Goal: Task Accomplishment & Management: Manage account settings

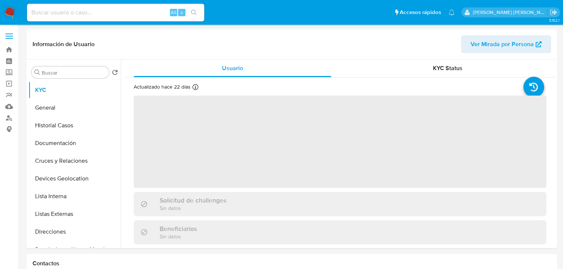
select select "10"
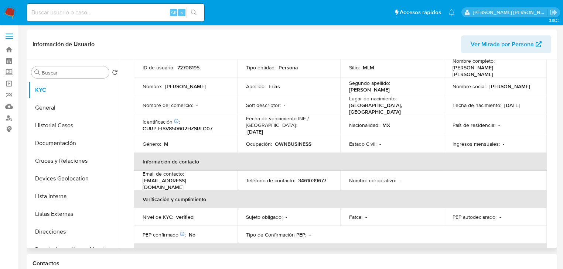
scroll to position [59, 0]
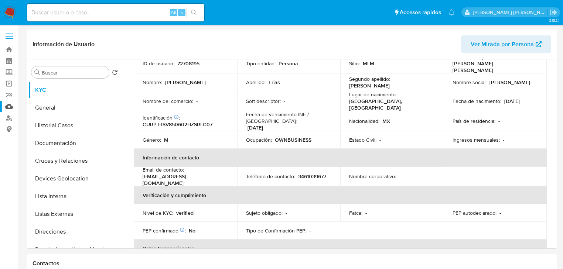
click at [10, 106] on link "Mulan" at bounding box center [44, 106] width 88 height 11
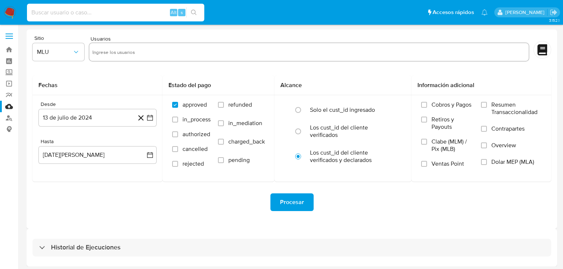
click at [74, 10] on input at bounding box center [115, 13] width 177 height 10
paste input "294571874"
type input "294571874"
drag, startPoint x: 71, startPoint y: 10, endPoint x: 0, endPoint y: -3, distance: 72.3
click at [0, 0] on html "Pausado Ver notificaciones 294571874 Alt s Accesos rápidos Presiona las siguien…" at bounding box center [281, 136] width 563 height 272
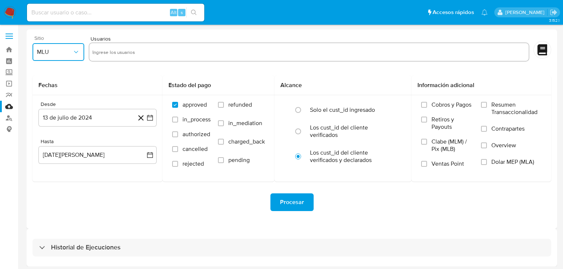
click at [59, 53] on span "MLU" at bounding box center [54, 51] width 35 height 7
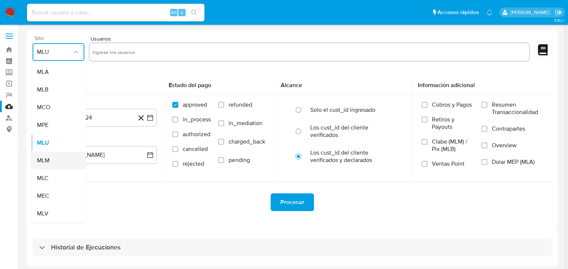
click at [54, 167] on div "MLM" at bounding box center [56, 161] width 38 height 18
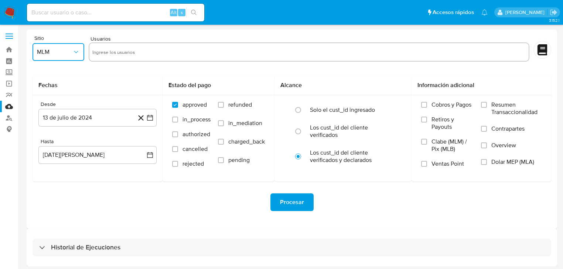
click at [132, 54] on input "text" at bounding box center [309, 52] width 434 height 12
type input "22350898"
paste input "294571874"
type input "294571874"
paste input "295567603"
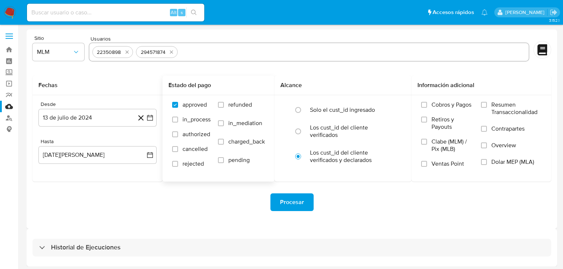
type input "295567603"
paste input "304497262"
type input "304497262"
paste input "333765976"
type input "333765976"
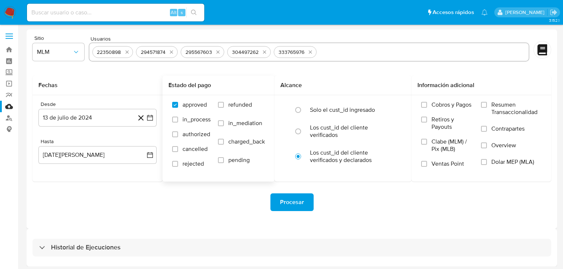
paste input "425782919"
type input "425782919"
paste input "466244048"
type input "466244048"
paste input "619144280"
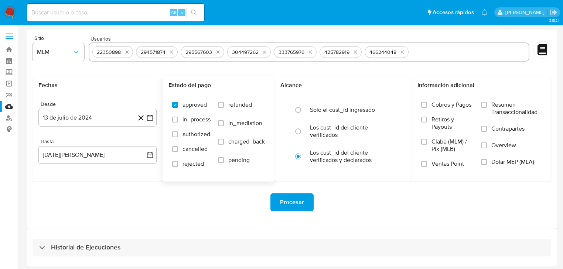
type input "619144280"
paste input "700904323"
type input "700904323"
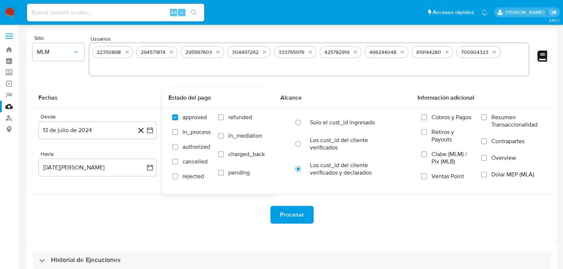
paste input "512055777"
type input "512055777"
click at [101, 133] on button "13 de julio de 2024" at bounding box center [97, 131] width 118 height 18
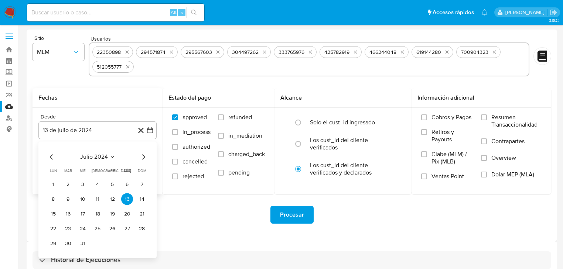
click at [93, 159] on span "julio 2024" at bounding box center [94, 157] width 28 height 7
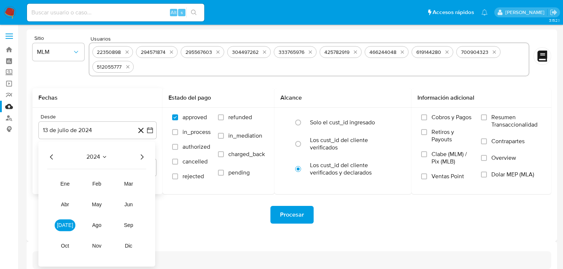
click at [143, 158] on icon "Año siguiente" at bounding box center [141, 157] width 9 height 9
click at [69, 182] on span "ene" at bounding box center [65, 184] width 9 height 6
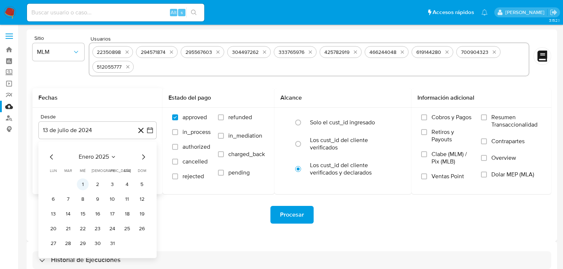
click at [82, 184] on button "1" at bounding box center [83, 185] width 12 height 12
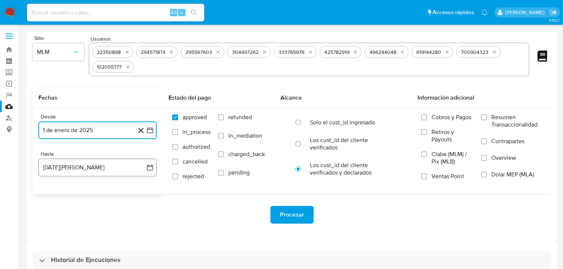
drag, startPoint x: 98, startPoint y: 170, endPoint x: 71, endPoint y: 169, distance: 26.7
click at [99, 168] on button "13 de agosto de 2025" at bounding box center [97, 168] width 118 height 18
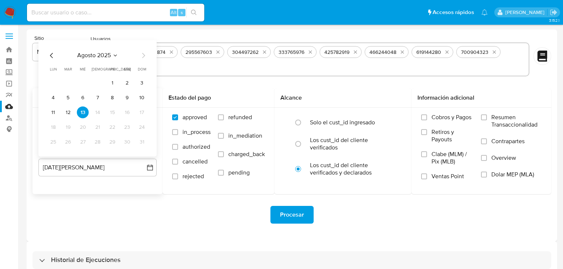
click at [51, 58] on icon "Mes anterior" at bounding box center [51, 55] width 9 height 9
click at [52, 54] on icon "Mes anterior" at bounding box center [51, 55] width 3 height 5
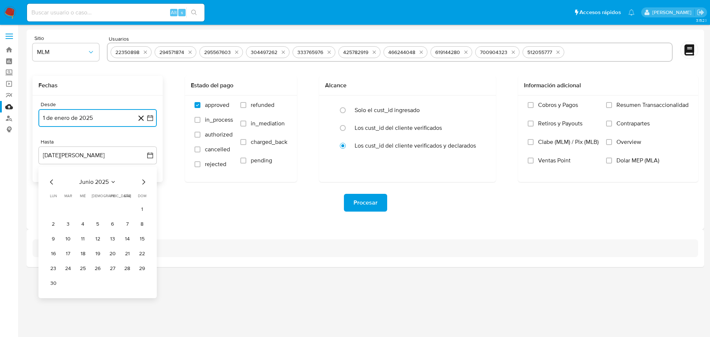
click at [146, 184] on icon "Mes siguiente" at bounding box center [143, 181] width 9 height 9
click at [98, 266] on button "31" at bounding box center [98, 268] width 12 height 12
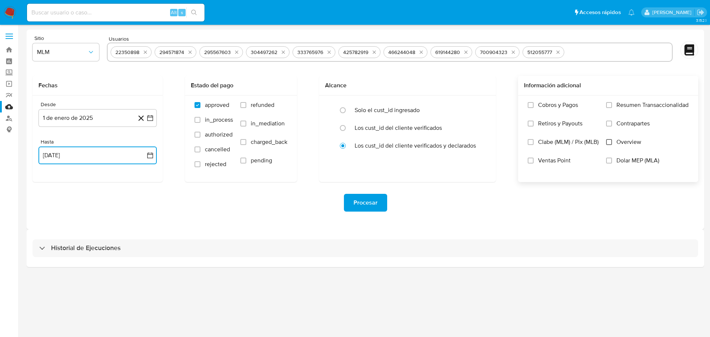
click at [567, 143] on input "Overview" at bounding box center [609, 142] width 6 height 6
click at [358, 202] on span "Procesar" at bounding box center [365, 202] width 24 height 16
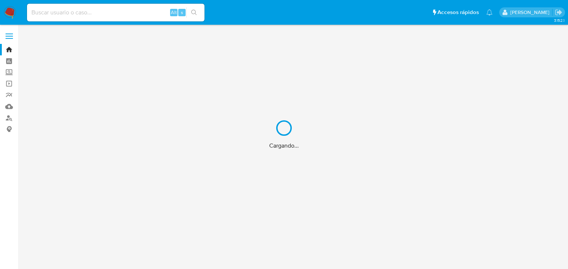
click at [67, 14] on div "Cargando..." at bounding box center [284, 134] width 568 height 269
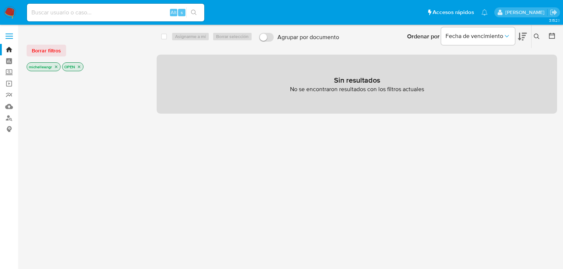
click at [67, 14] on input at bounding box center [115, 13] width 177 height 10
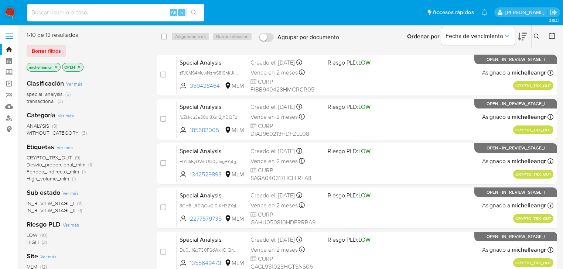
paste input "294571874"
type input "294571874"
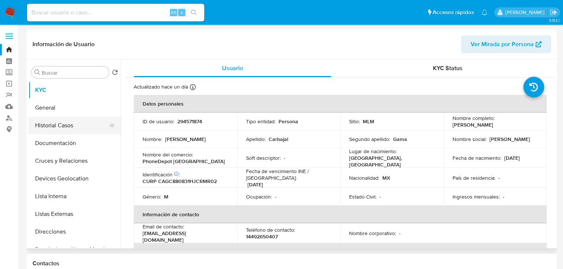
click at [65, 130] on button "Historial Casos" at bounding box center [71, 126] width 86 height 18
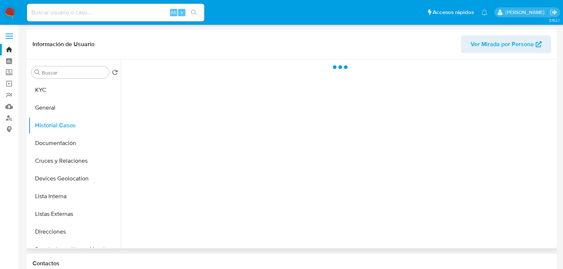
select select "10"
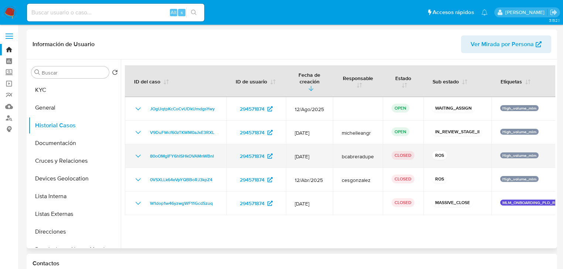
click at [142, 152] on icon "Mostrar/Ocultar" at bounding box center [138, 156] width 9 height 9
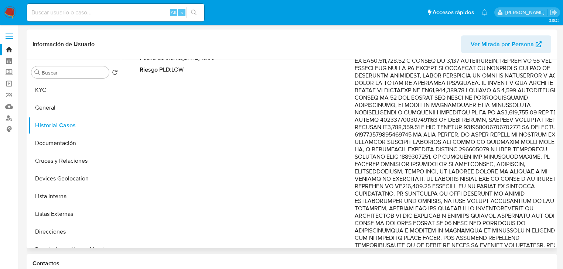
scroll to position [177, 0]
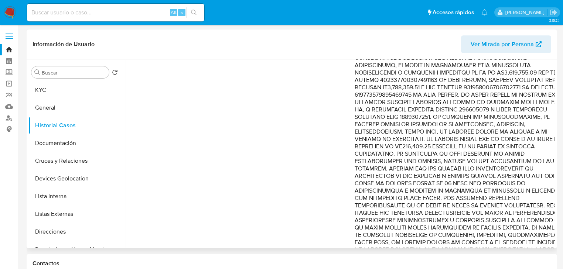
drag, startPoint x: 528, startPoint y: 130, endPoint x: 542, endPoint y: 157, distance: 30.1
click at [541, 158] on p "Comentario :" at bounding box center [462, 151] width 215 height 296
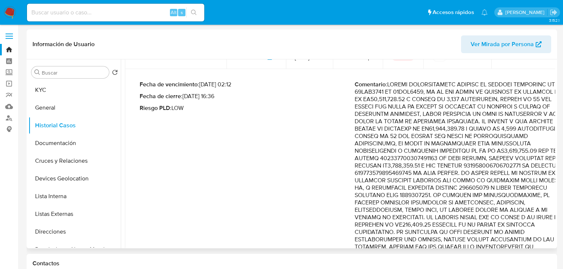
scroll to position [89, 0]
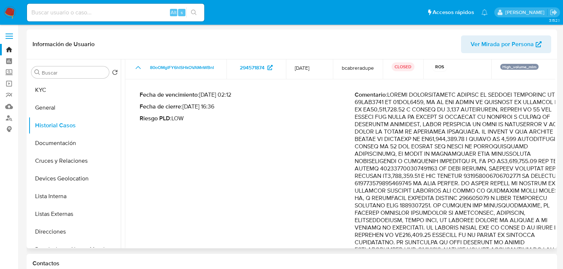
drag, startPoint x: 496, startPoint y: 87, endPoint x: 541, endPoint y: 97, distance: 45.7
click at [541, 97] on p "Comentario :" at bounding box center [462, 239] width 215 height 296
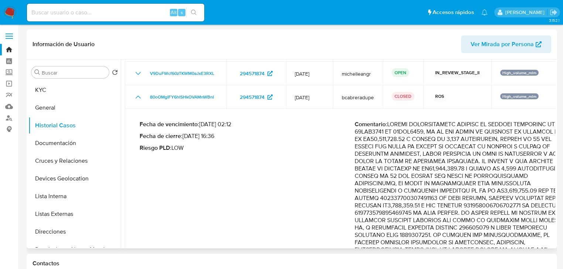
scroll to position [59, 0]
click at [444, 133] on p "Comentario :" at bounding box center [462, 269] width 215 height 296
drag, startPoint x: 387, startPoint y: 126, endPoint x: 419, endPoint y: 127, distance: 32.2
click at [419, 127] on p "Comentario :" at bounding box center [462, 269] width 215 height 296
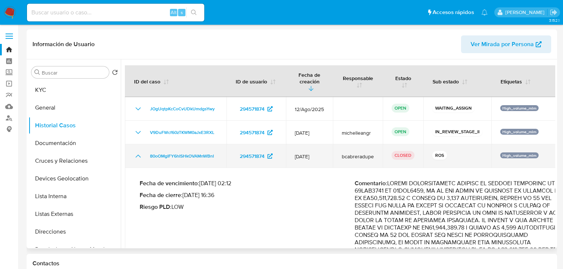
scroll to position [30, 0]
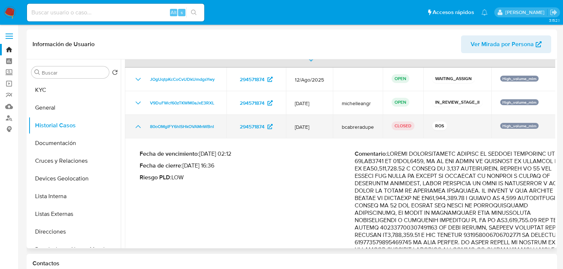
click at [140, 122] on icon "Mostrar/Ocultar" at bounding box center [138, 126] width 9 height 9
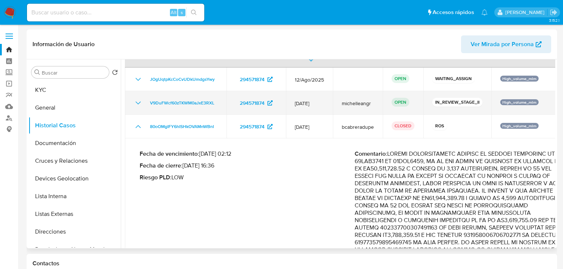
scroll to position [0, 0]
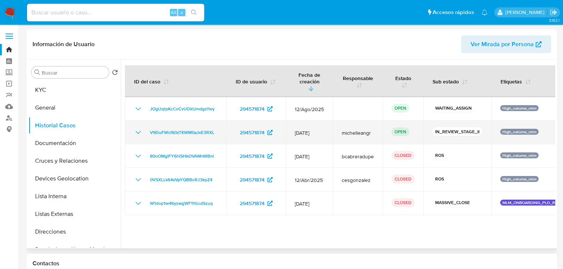
click at [139, 128] on icon "Mostrar/Ocultar" at bounding box center [138, 132] width 9 height 9
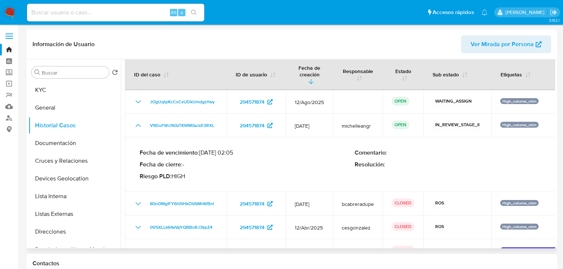
scroll to position [19, 0]
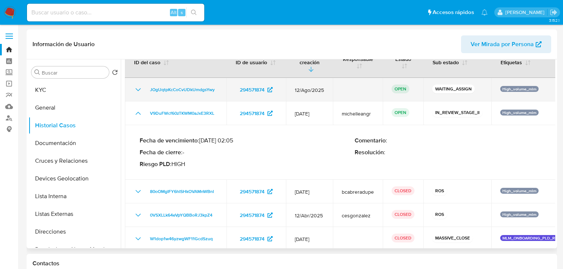
click at [139, 109] on icon "Mostrar/Ocultar" at bounding box center [138, 113] width 9 height 9
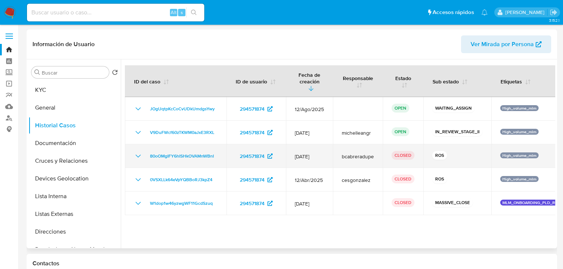
click at [138, 152] on icon "Mostrar/Ocultar" at bounding box center [138, 156] width 9 height 9
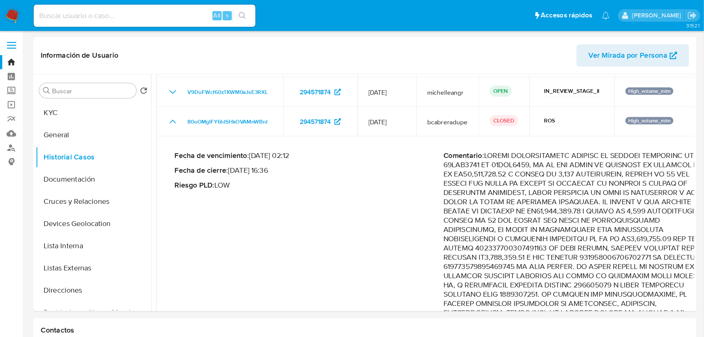
scroll to position [59, 0]
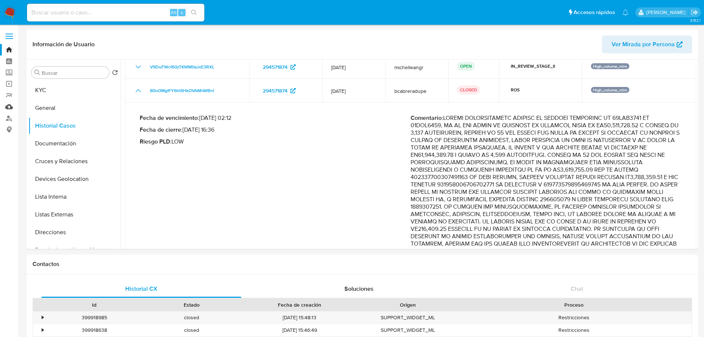
click at [9, 108] on link "Mulan" at bounding box center [44, 106] width 88 height 11
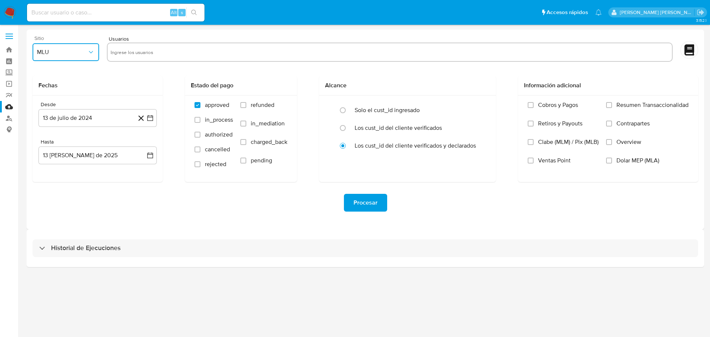
click at [67, 52] on span "MLU" at bounding box center [62, 51] width 50 height 7
click at [67, 162] on div "MLM" at bounding box center [63, 161] width 53 height 18
click at [141, 52] on input "text" at bounding box center [390, 52] width 558 height 12
type input "V"
paste input "561127720"
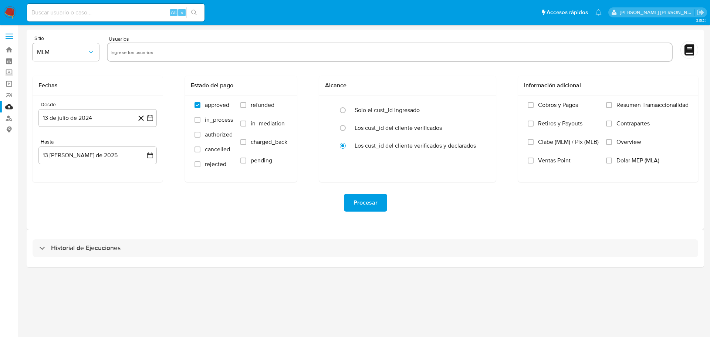
type input "561127720"
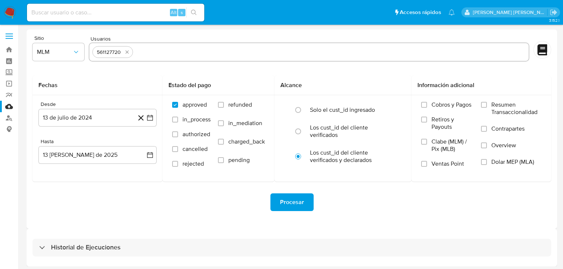
paste input "2297051592"
type input "2297051592"
paste input "486817867"
type input "486817867"
paste input "1209713139"
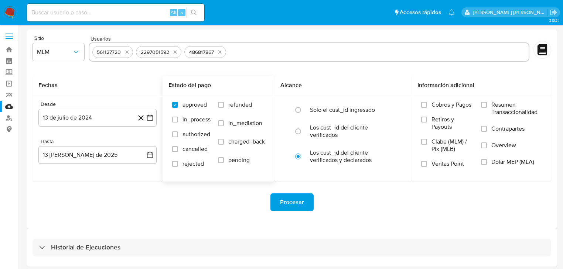
type input "1209713139"
click at [128, 50] on icon "quitar 561127720" at bounding box center [127, 52] width 6 height 6
click at [85, 120] on button "13 de julio de 2024" at bounding box center [97, 118] width 118 height 18
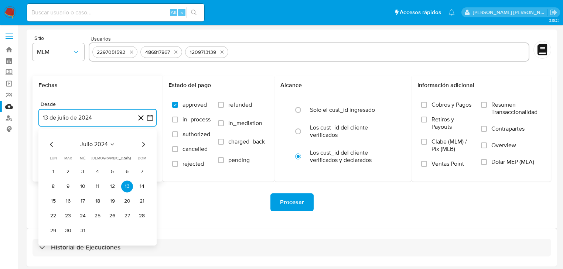
click at [98, 143] on span "julio 2024" at bounding box center [94, 144] width 28 height 7
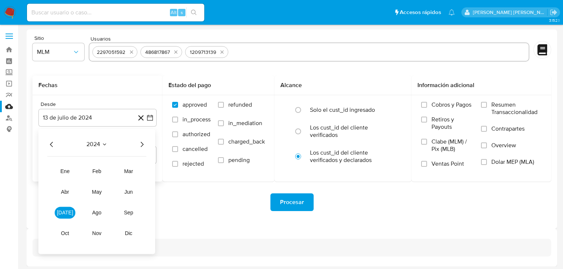
click at [139, 143] on icon "Año siguiente" at bounding box center [141, 144] width 9 height 9
click at [127, 173] on span "mar" at bounding box center [128, 172] width 9 height 6
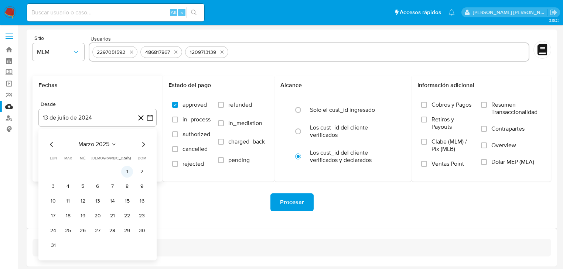
click at [127, 170] on button "1" at bounding box center [127, 172] width 12 height 12
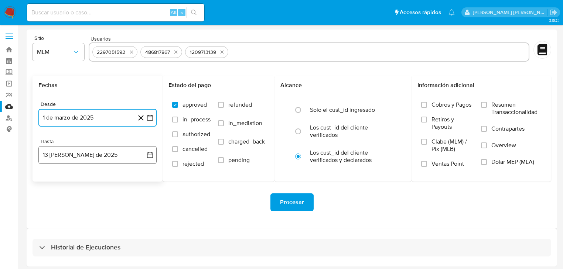
click at [82, 157] on button "[DATE][PERSON_NAME]" at bounding box center [97, 155] width 118 height 18
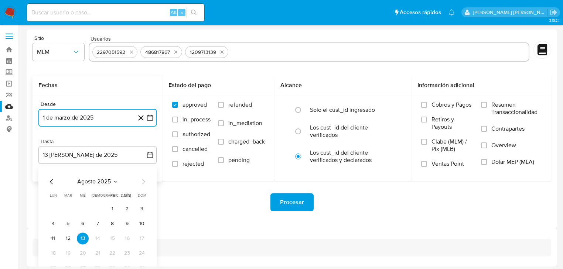
click at [52, 180] on icon "Mes anterior" at bounding box center [51, 181] width 9 height 9
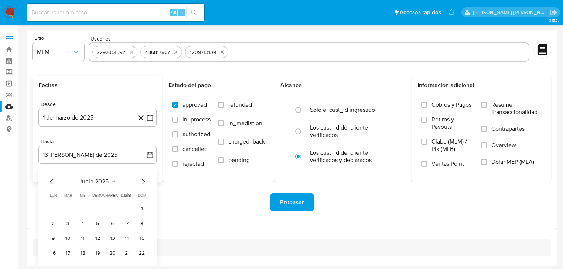
click at [137, 182] on div "junio 2025" at bounding box center [97, 181] width 101 height 9
click at [144, 183] on icon "Mes siguiente" at bounding box center [143, 181] width 3 height 5
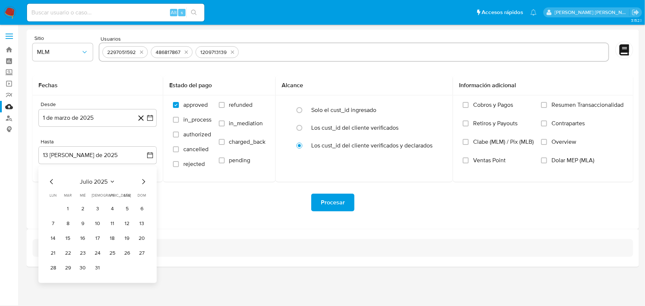
click at [96, 269] on button "31" at bounding box center [98, 268] width 12 height 12
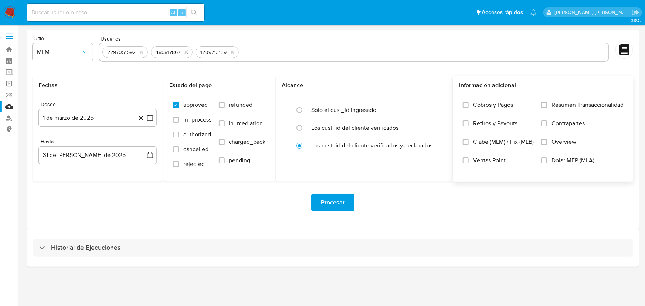
click at [553, 147] on label "Overview" at bounding box center [582, 147] width 82 height 18
click at [547, 145] on input "Overview" at bounding box center [544, 142] width 6 height 6
click at [310, 204] on div "Procesar" at bounding box center [333, 203] width 601 height 18
click at [336, 207] on span "Procesar" at bounding box center [333, 202] width 24 height 16
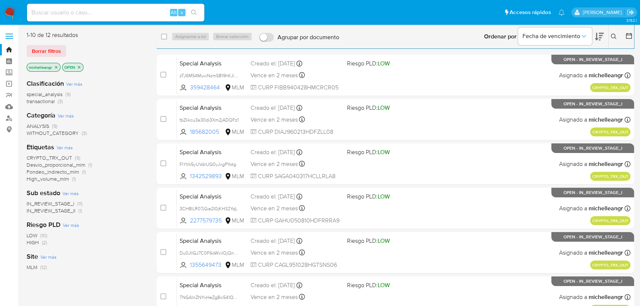
click at [58, 66] on icon "close-filter" at bounding box center [56, 67] width 4 height 4
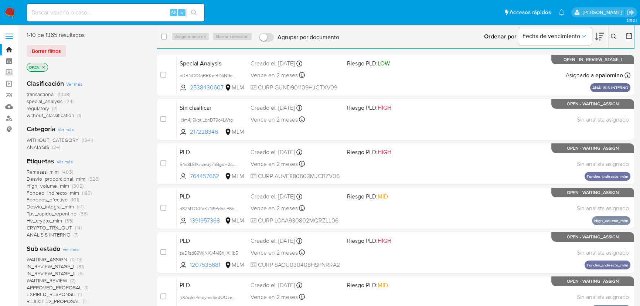
click at [618, 33] on button at bounding box center [615, 36] width 12 height 9
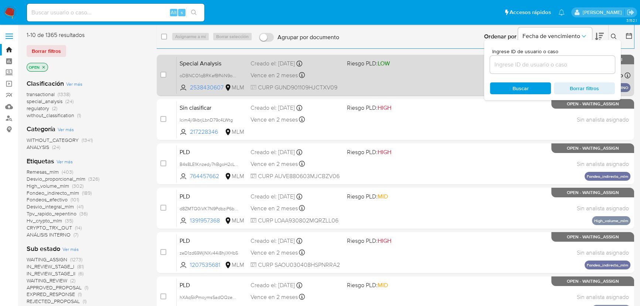
drag, startPoint x: 551, startPoint y: 64, endPoint x: 417, endPoint y: 78, distance: 135.0
click at [551, 64] on input at bounding box center [552, 65] width 125 height 10
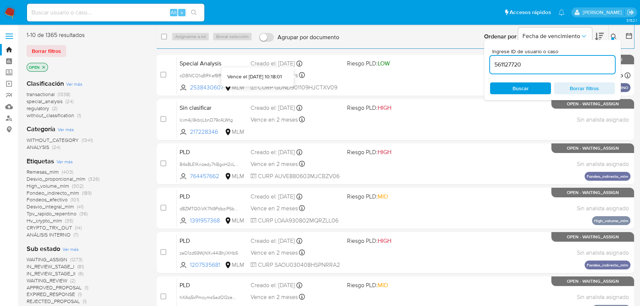
type input "561127720"
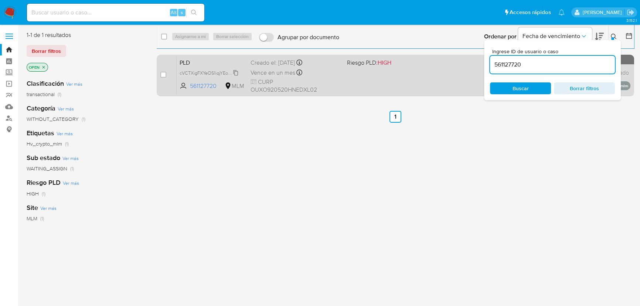
click at [237, 74] on span "cVCTXigFXYeOS1iqjYEowRFA" at bounding box center [210, 72] width 60 height 8
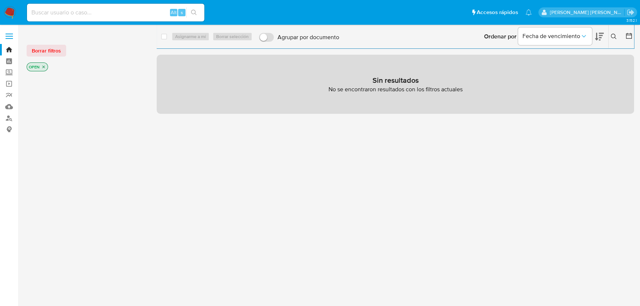
click at [91, 18] on div "Alt s" at bounding box center [115, 13] width 177 height 18
click at [94, 11] on input at bounding box center [115, 13] width 177 height 10
click at [612, 36] on icon at bounding box center [614, 37] width 6 height 6
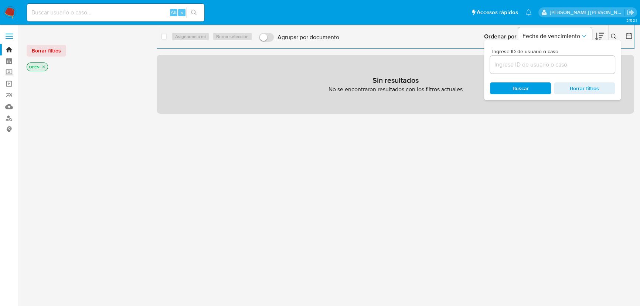
click at [12, 9] on img at bounding box center [10, 12] width 13 height 13
drag, startPoint x: 12, startPoint y: 9, endPoint x: 24, endPoint y: 20, distance: 16.5
click at [13, 10] on img at bounding box center [10, 12] width 13 height 13
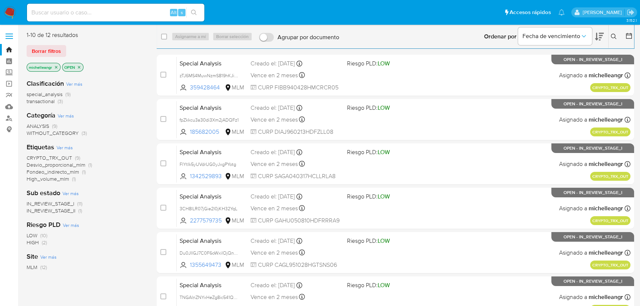
click at [57, 65] on icon "close-filter" at bounding box center [56, 67] width 4 height 4
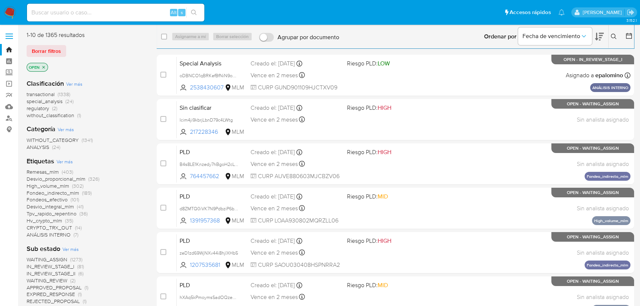
click at [614, 34] on icon at bounding box center [614, 37] width 6 height 6
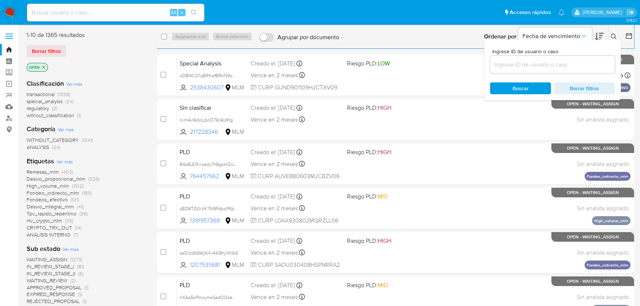
click at [539, 65] on input at bounding box center [552, 65] width 125 height 10
type input "561127720"
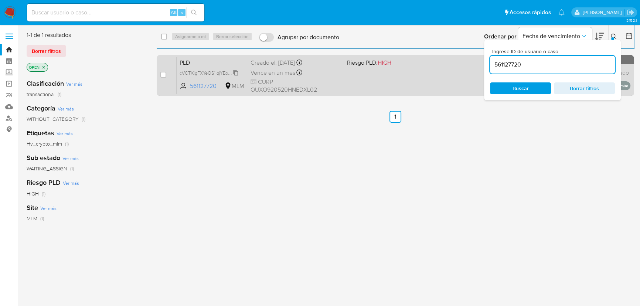
click at [238, 73] on span "cVCTXigFXYeOS1iqjYEowRFA" at bounding box center [210, 72] width 60 height 8
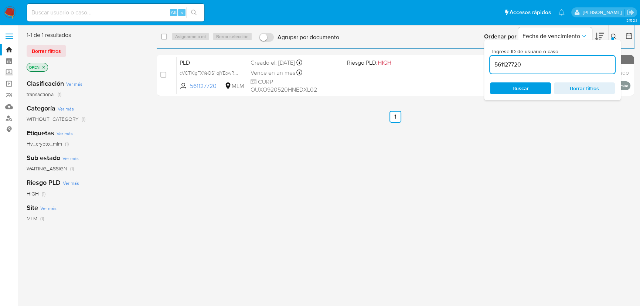
click at [539, 66] on input "561127720" at bounding box center [552, 65] width 125 height 10
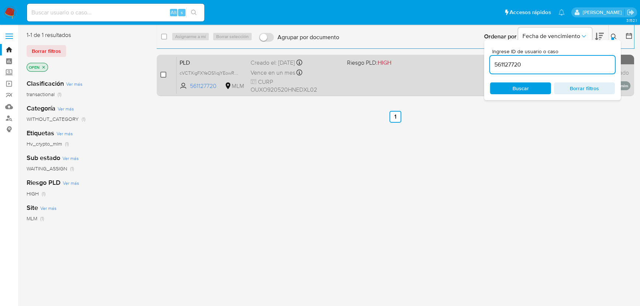
click at [160, 73] on input "checkbox" at bounding box center [163, 75] width 6 height 6
checkbox input "true"
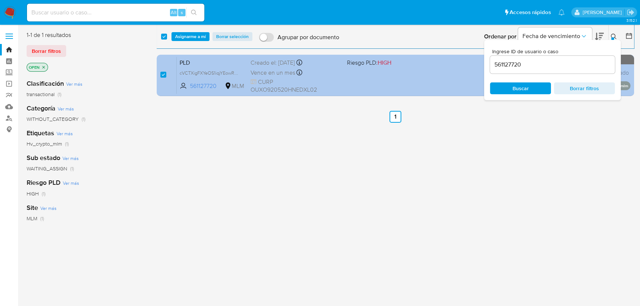
drag, startPoint x: 403, startPoint y: 62, endPoint x: 377, endPoint y: 60, distance: 25.5
click at [377, 60] on div "select-all-cases-checkbox Asignarme a mí Borrar selección Agrupar por documento…" at bounding box center [396, 65] width 478 height 68
paste input "2297051592"
type input "2297051592"
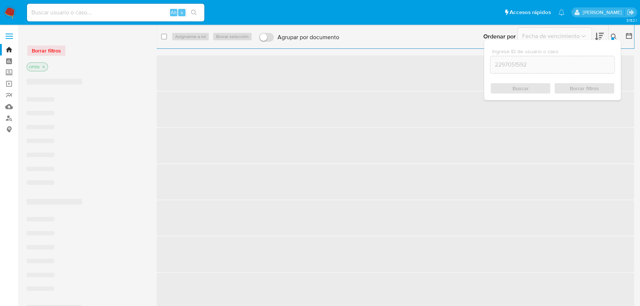
checkbox input "false"
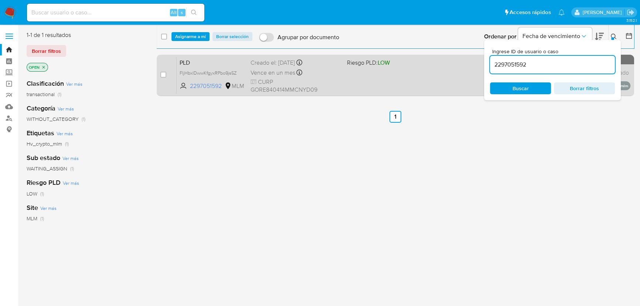
click at [252, 76] on span "Vence en un mes" at bounding box center [273, 73] width 45 height 8
click at [225, 71] on div "FIjHbxlDwwKfgyxRPbo9js5Z" at bounding box center [209, 73] width 59 height 8
click at [166, 77] on input "checkbox" at bounding box center [163, 75] width 6 height 6
checkbox input "true"
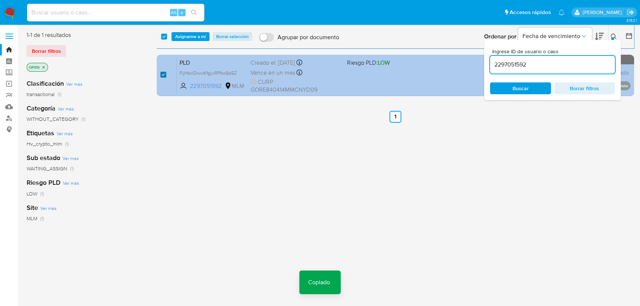
checkbox input "true"
drag, startPoint x: 486, startPoint y: 61, endPoint x: 367, endPoint y: 61, distance: 118.3
click at [366, 61] on div "select-all-cases-checkbox Asignarme a mí Borrar selección Agrupar por documento…" at bounding box center [396, 65] width 478 height 68
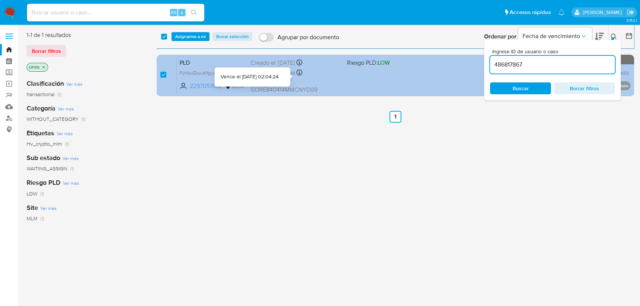
type input "486817867"
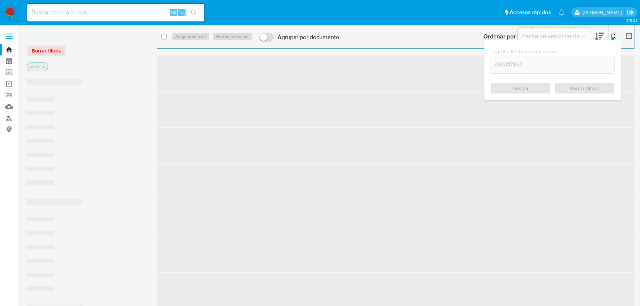
checkbox input "false"
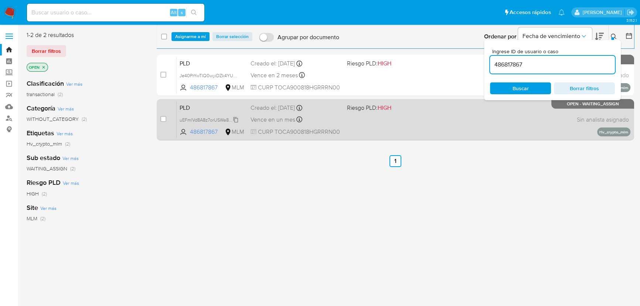
click at [234, 118] on span "uEFmlVd8A8z7orUSWa8SeBol" at bounding box center [210, 119] width 61 height 8
click at [162, 119] on input "checkbox" at bounding box center [163, 119] width 6 height 6
checkbox input "true"
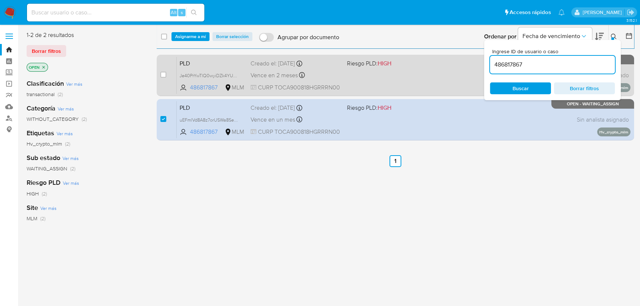
drag, startPoint x: 524, startPoint y: 64, endPoint x: 391, endPoint y: 60, distance: 133.9
click at [414, 61] on div "select-all-cases-checkbox Asignarme a mí Borrar selección Agrupar por documento…" at bounding box center [396, 87] width 478 height 112
type input "1209713139"
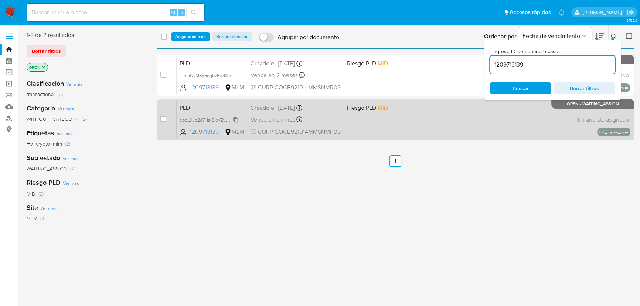
click at [236, 119] on span "oppL9ub2e7HpISioVZyJS6MD" at bounding box center [210, 119] width 60 height 8
click at [164, 119] on input "checkbox" at bounding box center [163, 119] width 6 height 6
checkbox input "true"
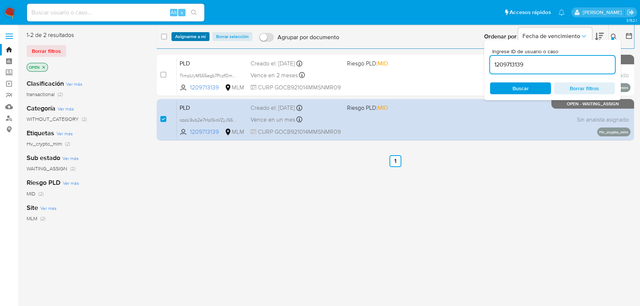
click at [192, 37] on span "Asignarme a mí" at bounding box center [190, 36] width 31 height 7
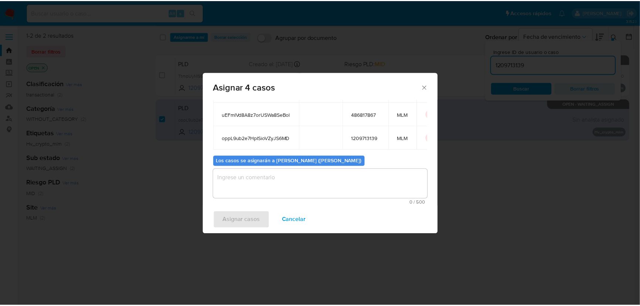
scroll to position [88, 0]
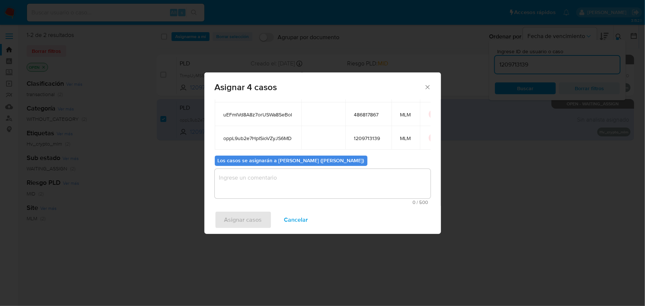
click at [242, 177] on textarea "assign-modal" at bounding box center [323, 184] width 216 height 30
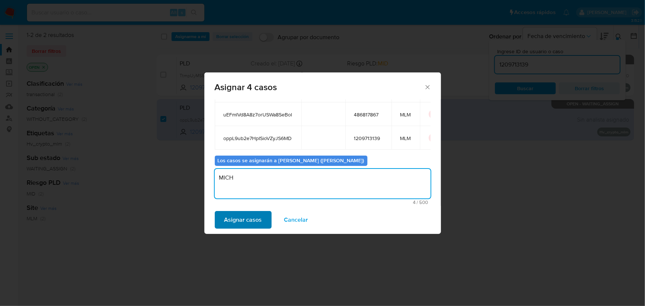
type textarea "MICH"
click at [240, 218] on span "Asignar casos" at bounding box center [243, 220] width 38 height 16
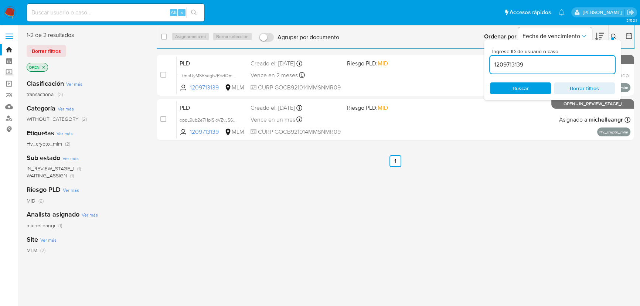
click at [88, 11] on input at bounding box center [115, 13] width 177 height 10
paste input "cVCTXigFXYeOS1iqjYEowRFA"
type input "cVCTXigFXYeOS1iqjYEowRFA"
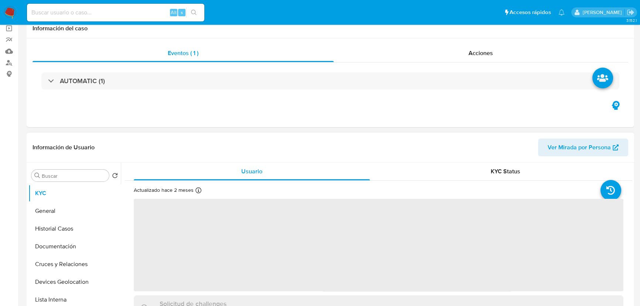
scroll to position [101, 0]
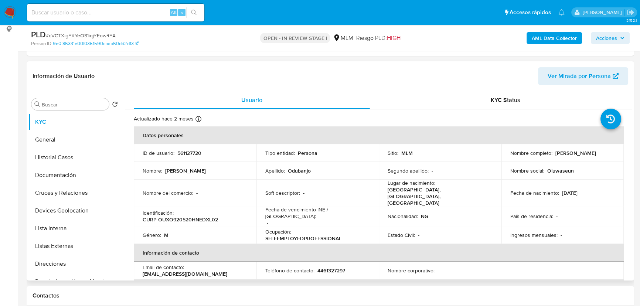
select select "10"
click at [197, 153] on p "561127720" at bounding box center [189, 153] width 24 height 7
click at [196, 153] on p "561127720" at bounding box center [189, 153] width 24 height 7
copy p "561127720"
click at [70, 159] on button "Historial Casos" at bounding box center [71, 158] width 86 height 18
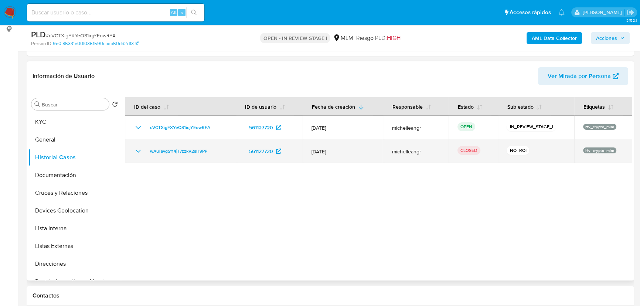
click at [136, 153] on icon "Mostrar/Ocultar" at bounding box center [138, 151] width 9 height 9
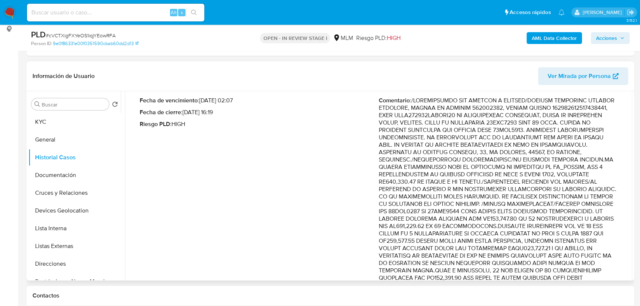
scroll to position [134, 0]
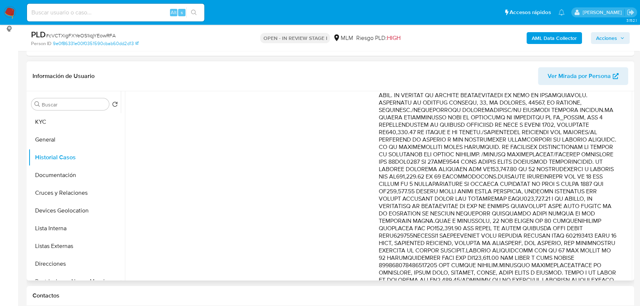
drag, startPoint x: 542, startPoint y: 160, endPoint x: 614, endPoint y: 170, distance: 72.3
click at [614, 170] on p "Comentario :" at bounding box center [498, 209] width 239 height 325
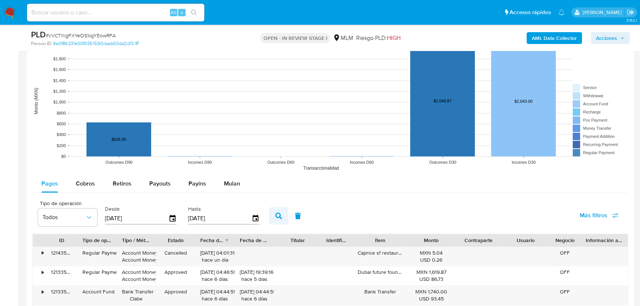
scroll to position [739, 0]
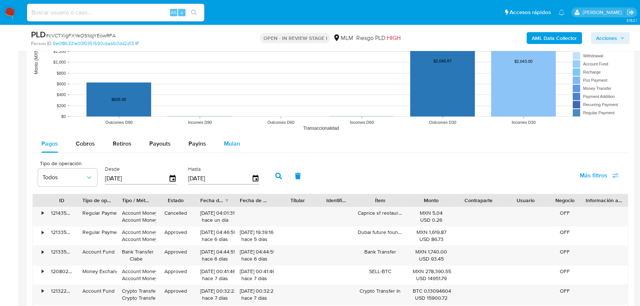
click at [231, 143] on span "Mulan" at bounding box center [232, 143] width 16 height 9
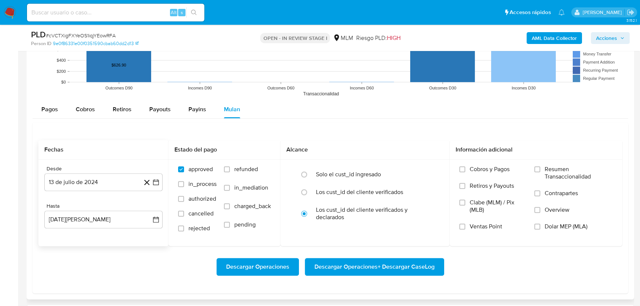
scroll to position [806, 0]
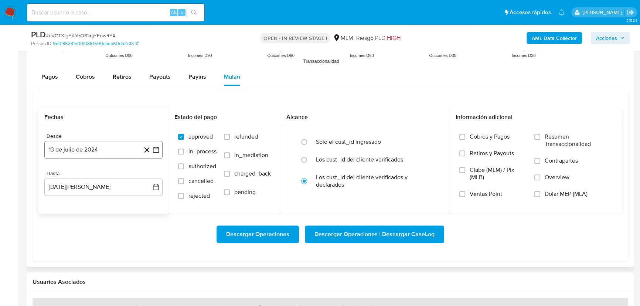
drag, startPoint x: 106, startPoint y: 147, endPoint x: 141, endPoint y: 156, distance: 36.7
click at [106, 147] on button "13 de julio de 2024" at bounding box center [103, 150] width 118 height 18
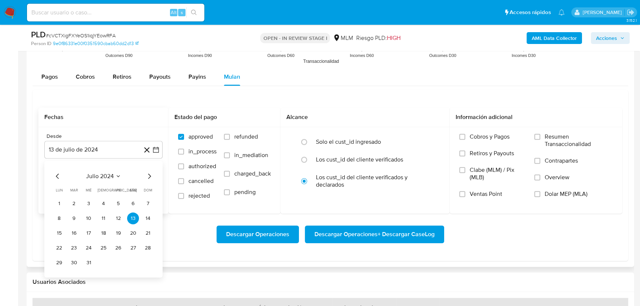
click at [115, 178] on icon "Seleccionar mes y año" at bounding box center [118, 176] width 6 height 6
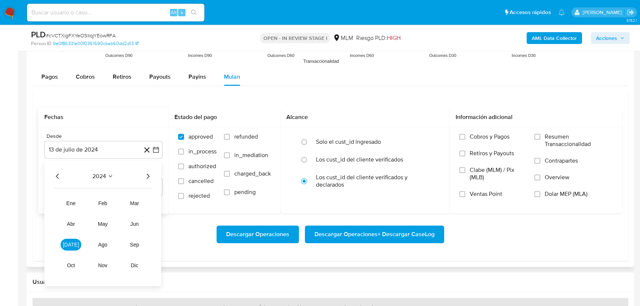
click at [147, 175] on icon "Año siguiente" at bounding box center [147, 175] width 9 height 9
click at [72, 242] on span "[DATE]" at bounding box center [71, 244] width 16 height 6
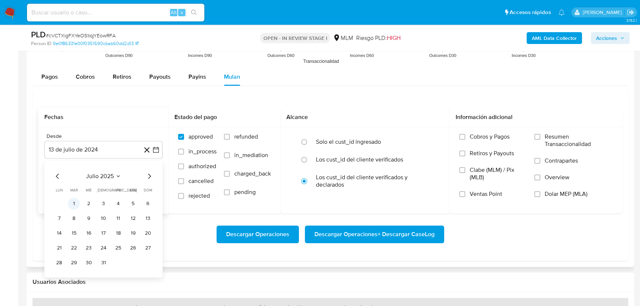
click at [75, 204] on button "1" at bounding box center [74, 203] width 12 height 12
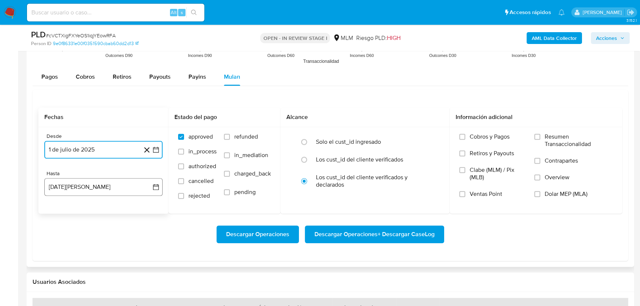
drag, startPoint x: 92, startPoint y: 186, endPoint x: 61, endPoint y: 191, distance: 31.1
click at [92, 187] on button "13 [PERSON_NAME] de 2025" at bounding box center [103, 187] width 118 height 18
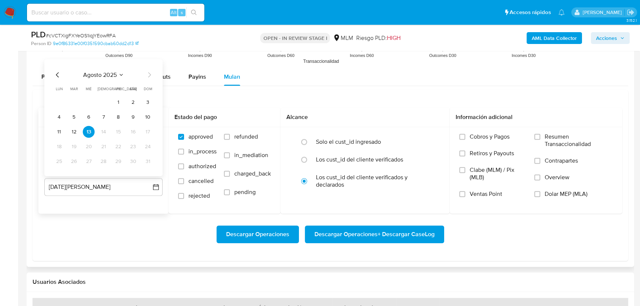
click at [58, 68] on div "agosto 2025 agosto 2025 lun lunes mar martes mié miércoles jue jueves vie viern…" at bounding box center [103, 117] width 118 height 117
click at [57, 74] on icon "Mes anterior" at bounding box center [57, 74] width 9 height 9
click at [101, 160] on button "31" at bounding box center [104, 161] width 12 height 12
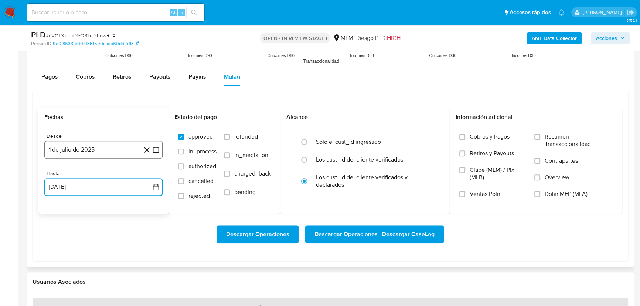
click at [95, 152] on button "1 de julio de 2025" at bounding box center [103, 150] width 118 height 18
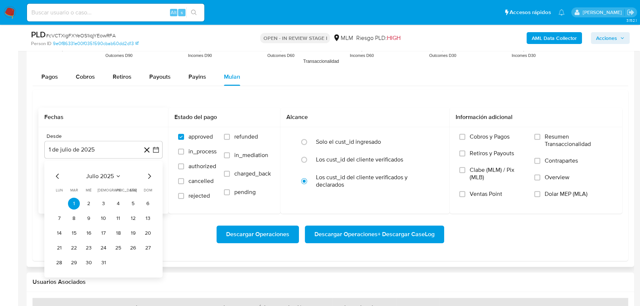
click at [55, 174] on icon "Mes anterior" at bounding box center [57, 175] width 9 height 9
click at [145, 204] on button "1" at bounding box center [148, 203] width 12 height 12
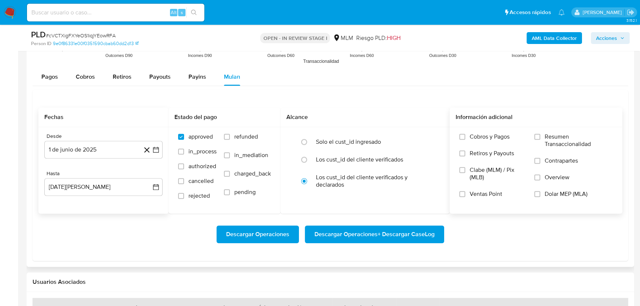
click at [548, 177] on span "Overview" at bounding box center [557, 177] width 25 height 7
click at [540, 177] on input "Overview" at bounding box center [537, 177] width 6 height 6
click at [261, 229] on span "Descargar Operaciones" at bounding box center [257, 234] width 63 height 16
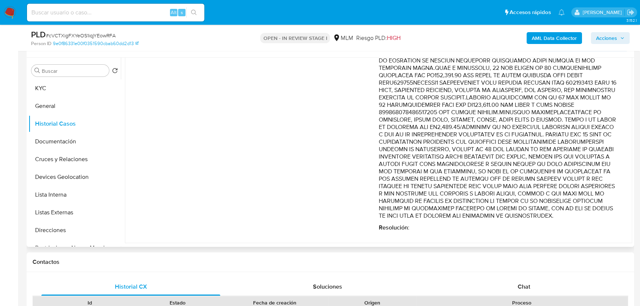
scroll to position [0, 0]
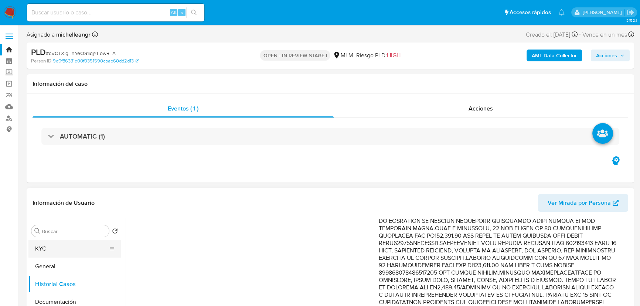
click at [82, 244] on button "KYC" at bounding box center [71, 249] width 86 height 18
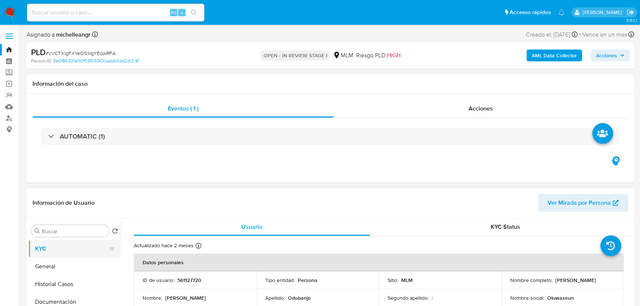
drag, startPoint x: 70, startPoint y: 268, endPoint x: 99, endPoint y: 244, distance: 37.2
click at [68, 262] on button "General" at bounding box center [74, 267] width 92 height 18
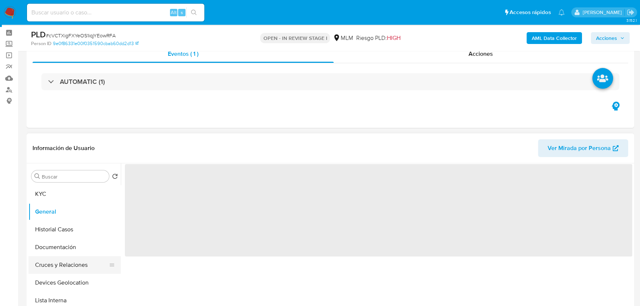
scroll to position [67, 0]
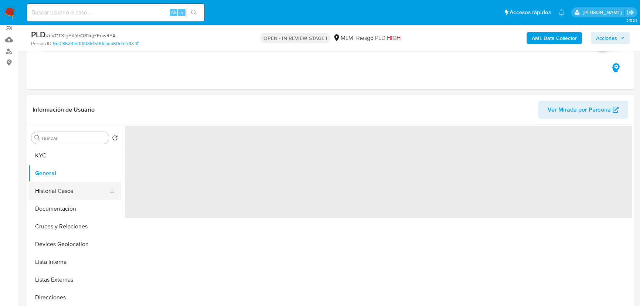
click at [69, 193] on button "Historial Casos" at bounding box center [71, 191] width 86 height 18
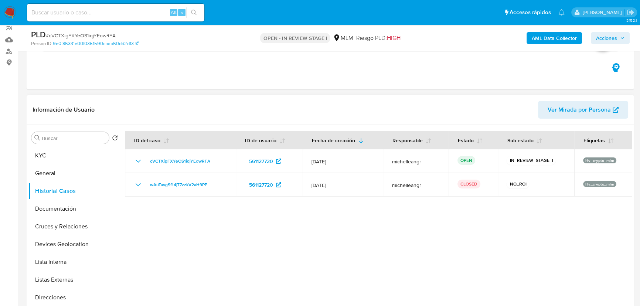
drag, startPoint x: 593, startPoint y: 232, endPoint x: 588, endPoint y: 232, distance: 5.2
click at [593, 232] on div at bounding box center [377, 219] width 512 height 189
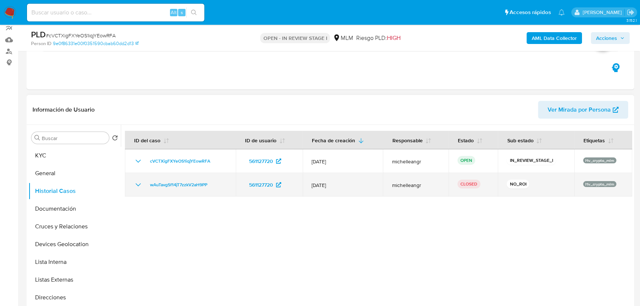
drag, startPoint x: 136, startPoint y: 184, endPoint x: 222, endPoint y: 175, distance: 86.7
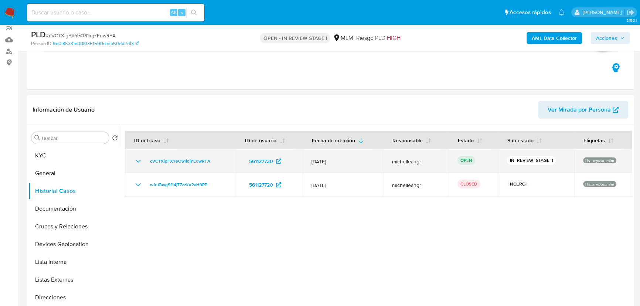
click at [137, 184] on icon "Mostrar/Ocultar" at bounding box center [138, 184] width 9 height 9
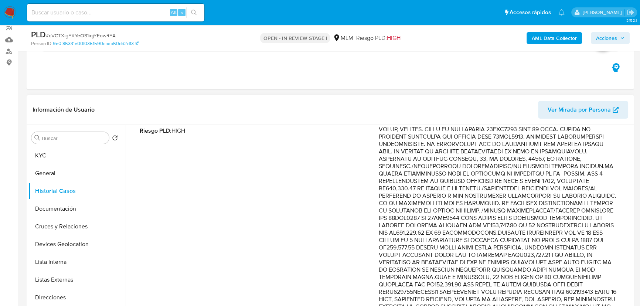
scroll to position [101, 0]
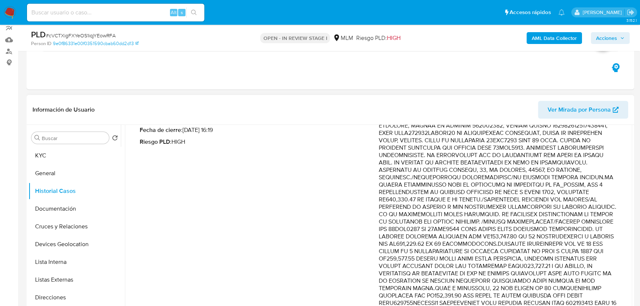
drag, startPoint x: 461, startPoint y: 140, endPoint x: 517, endPoint y: 140, distance: 56.2
click at [516, 140] on p "Comentario :" at bounding box center [498, 277] width 239 height 325
drag, startPoint x: 574, startPoint y: 133, endPoint x: 582, endPoint y: 149, distance: 17.2
click at [582, 149] on p "Comentario :" at bounding box center [498, 277] width 239 height 325
drag, startPoint x: 513, startPoint y: 159, endPoint x: 588, endPoint y: 198, distance: 84.1
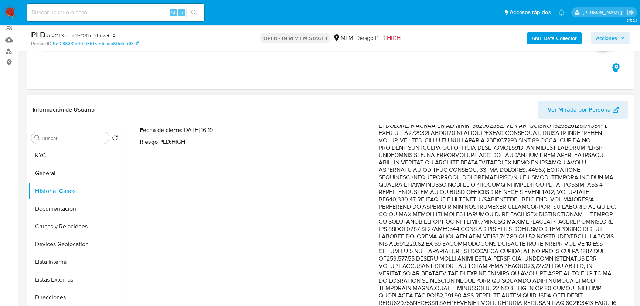
click at [588, 198] on p "Comentario :" at bounding box center [498, 277] width 239 height 325
drag, startPoint x: 546, startPoint y: 233, endPoint x: 598, endPoint y: 269, distance: 63.5
click at [598, 269] on p "Comentario :" at bounding box center [498, 277] width 239 height 325
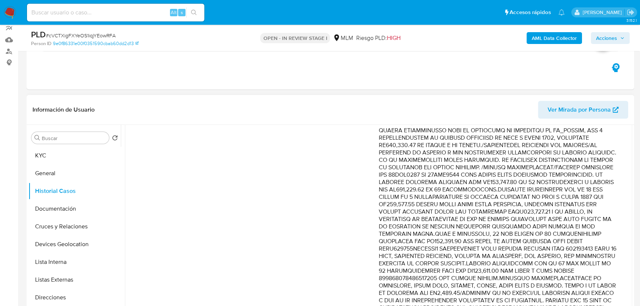
scroll to position [168, 0]
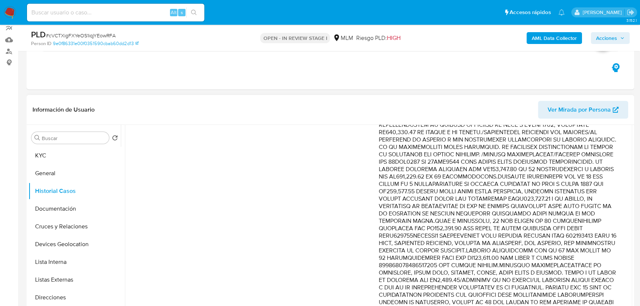
drag, startPoint x: 522, startPoint y: 205, endPoint x: 577, endPoint y: 207, distance: 54.7
click at [523, 205] on p "Comentario :" at bounding box center [498, 209] width 239 height 325
click at [582, 205] on p "Comentario :" at bounding box center [498, 209] width 239 height 325
drag, startPoint x: 433, startPoint y: 215, endPoint x: 577, endPoint y: 228, distance: 145.1
click at [577, 228] on p "Comentario :" at bounding box center [498, 209] width 239 height 325
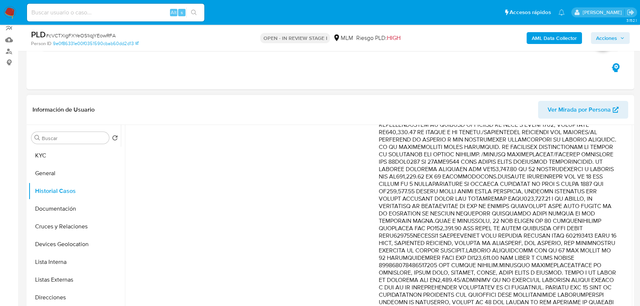
click at [558, 232] on p "Comentario :" at bounding box center [498, 209] width 239 height 325
drag, startPoint x: 532, startPoint y: 221, endPoint x: 542, endPoint y: 251, distance: 31.2
click at [544, 258] on p "Comentario :" at bounding box center [498, 209] width 239 height 325
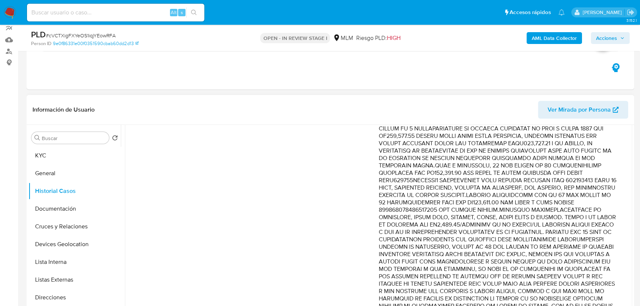
scroll to position [235, 0]
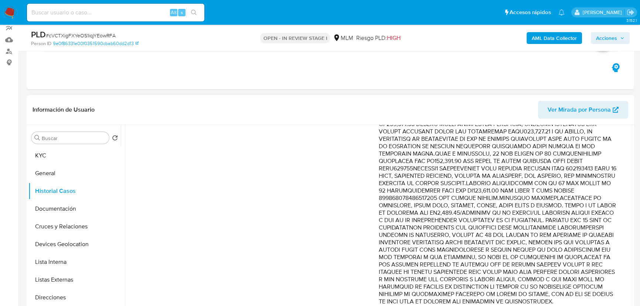
click at [541, 197] on p "Comentario :" at bounding box center [498, 142] width 239 height 325
drag, startPoint x: 566, startPoint y: 191, endPoint x: 580, endPoint y: 230, distance: 41.8
click at [580, 230] on p "Comentario :" at bounding box center [498, 142] width 239 height 325
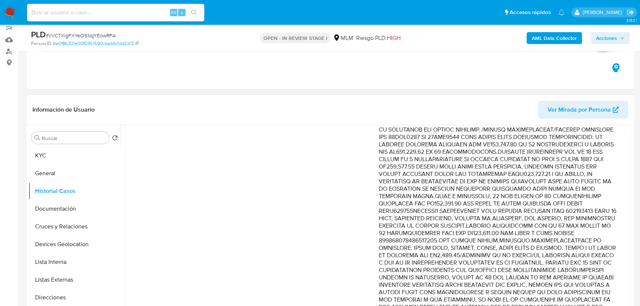
scroll to position [201, 0]
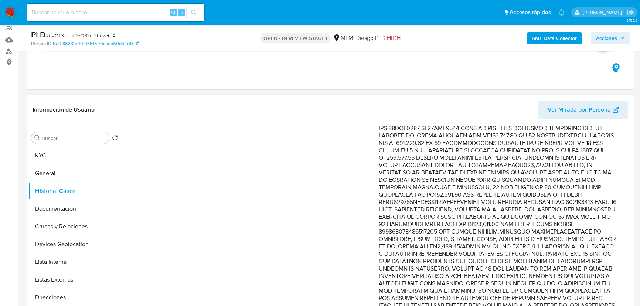
click at [546, 211] on p "Comentario :" at bounding box center [498, 176] width 239 height 325
drag, startPoint x: 558, startPoint y: 270, endPoint x: 494, endPoint y: 276, distance: 64.9
click at [494, 276] on p "Comentario :" at bounding box center [498, 176] width 239 height 325
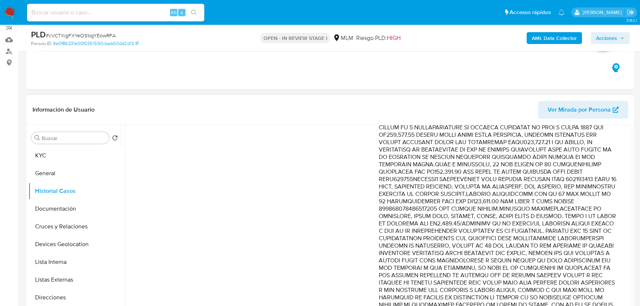
scroll to position [268, 0]
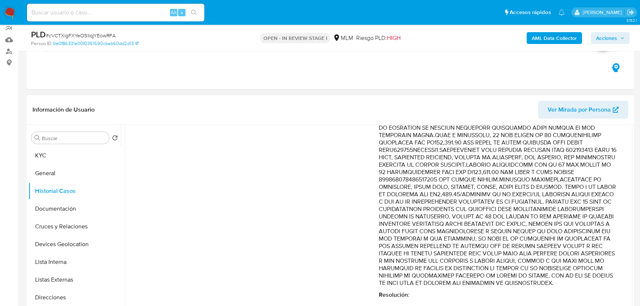
click at [447, 220] on p "Comentario :" at bounding box center [498, 124] width 239 height 325
drag, startPoint x: 517, startPoint y: 208, endPoint x: 568, endPoint y: 219, distance: 52.6
click at [568, 219] on p "Comentario :" at bounding box center [498, 124] width 239 height 325
drag, startPoint x: 554, startPoint y: 221, endPoint x: 535, endPoint y: 217, distance: 19.7
click at [554, 221] on p "Comentario :" at bounding box center [498, 124] width 239 height 325
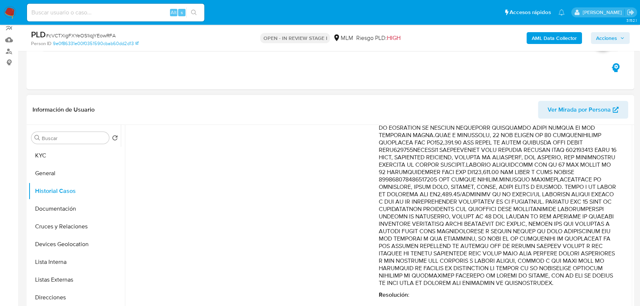
drag, startPoint x: 530, startPoint y: 215, endPoint x: 530, endPoint y: 222, distance: 6.3
click at [530, 222] on p "Comentario :" at bounding box center [498, 124] width 239 height 325
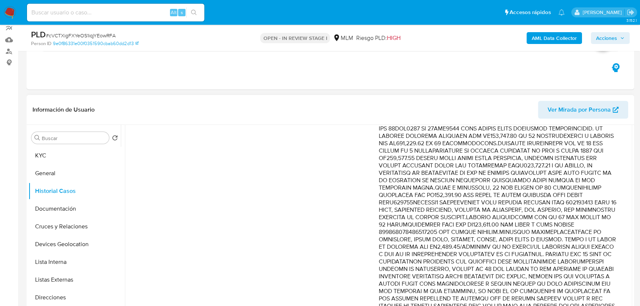
drag, startPoint x: 428, startPoint y: 180, endPoint x: 553, endPoint y: 184, distance: 125.0
click at [553, 184] on p "Comentario :" at bounding box center [498, 176] width 239 height 325
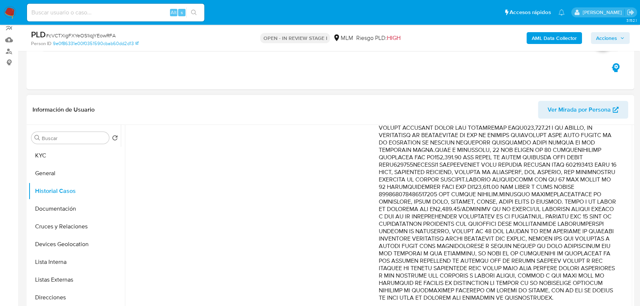
scroll to position [268, 0]
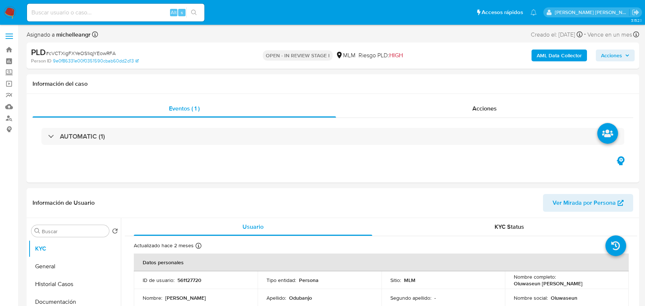
select select "10"
click at [113, 12] on input at bounding box center [115, 13] width 177 height 10
paste input "cVCTXigFXYeOS1iqjYEowRFA"
type input "cVCTXigFXYeOS1iqjYEowRFA"
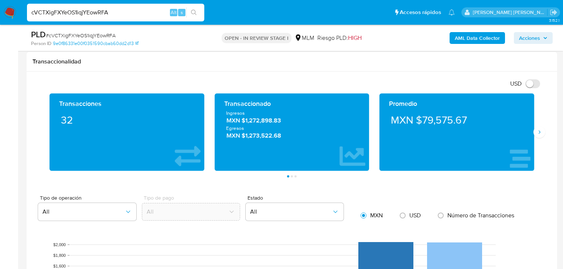
scroll to position [492, 0]
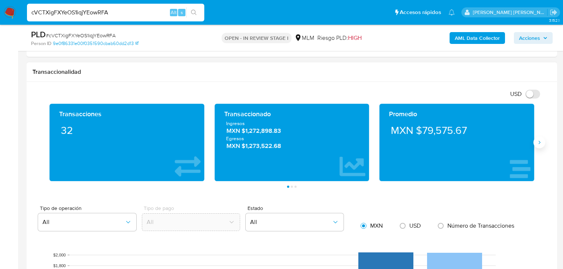
click at [539, 141] on icon "Siguiente" at bounding box center [540, 143] width 6 height 6
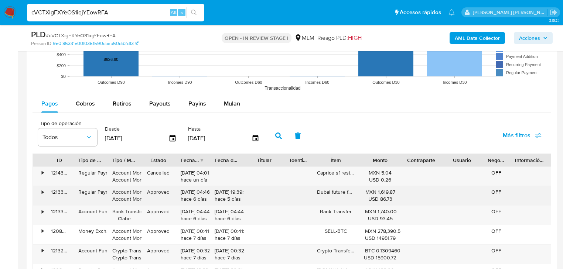
scroll to position [788, 0]
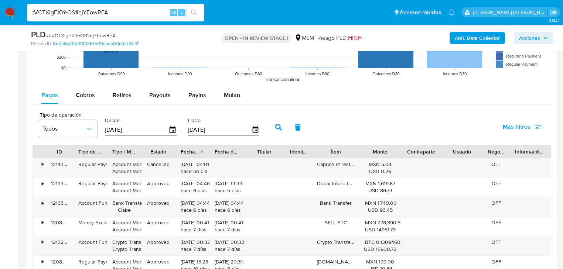
click at [236, 96] on span "Mulan" at bounding box center [232, 95] width 16 height 9
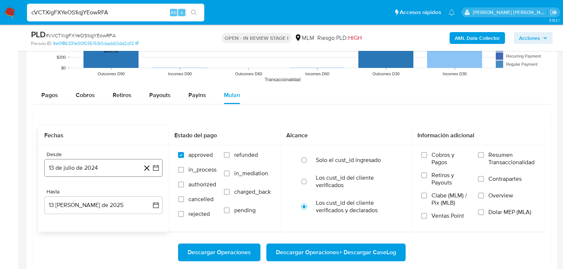
click at [88, 171] on button "13 de julio de 2024" at bounding box center [103, 168] width 118 height 18
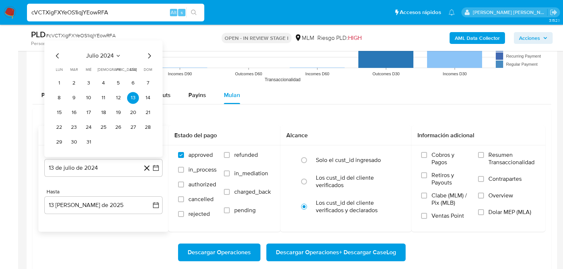
click at [110, 57] on span "julio 2024" at bounding box center [100, 55] width 28 height 7
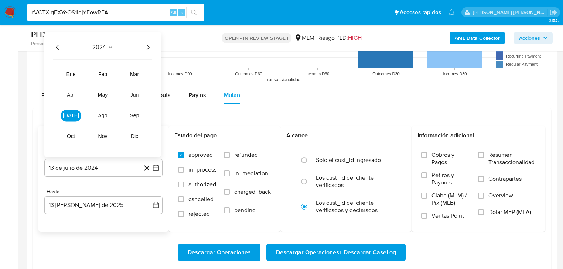
click at [151, 45] on icon "Año siguiente" at bounding box center [147, 47] width 9 height 9
click at [136, 94] on span "jun" at bounding box center [134, 95] width 9 height 6
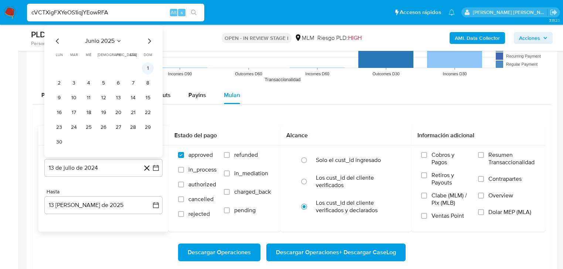
click at [148, 65] on button "1" at bounding box center [148, 68] width 12 height 12
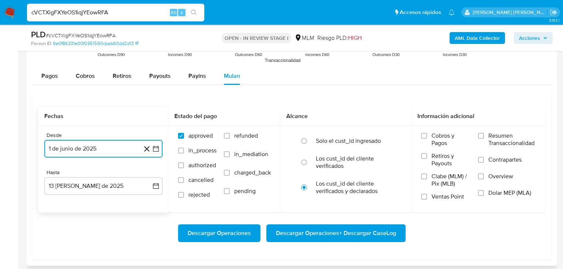
scroll to position [817, 0]
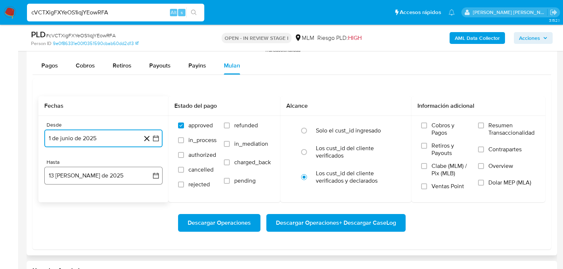
click at [78, 170] on button "13 de agosto de 2025" at bounding box center [103, 176] width 118 height 18
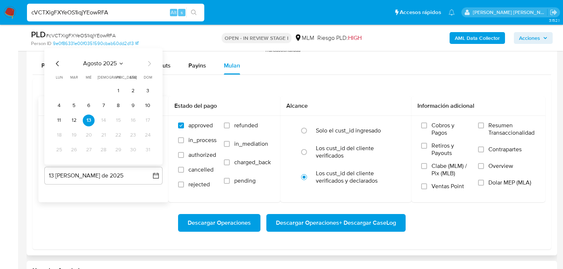
click at [57, 62] on icon "Mes anterior" at bounding box center [57, 63] width 3 height 5
click at [105, 150] on button "31" at bounding box center [104, 150] width 12 height 12
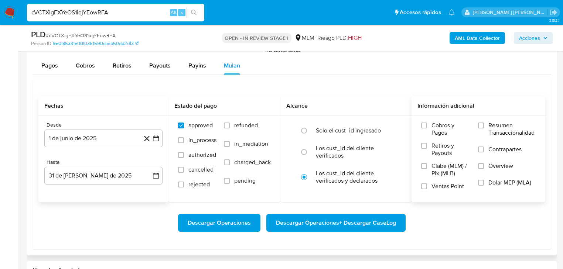
click at [496, 167] on span "Overview" at bounding box center [501, 166] width 25 height 7
click at [484, 167] on input "Overview" at bounding box center [481, 166] width 6 height 6
click at [225, 224] on span "Descargar Operaciones" at bounding box center [219, 223] width 63 height 16
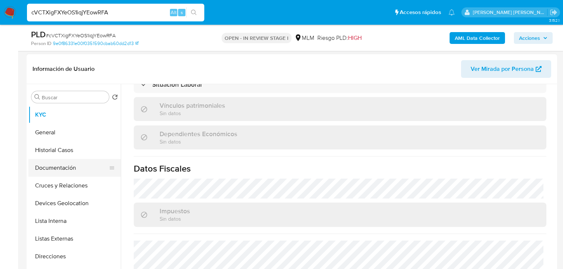
scroll to position [368, 0]
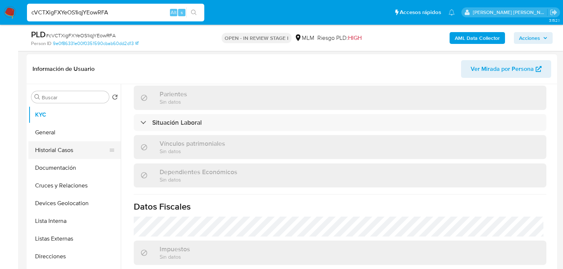
drag, startPoint x: 55, startPoint y: 163, endPoint x: 53, endPoint y: 149, distance: 15.0
click at [55, 162] on button "Documentación" at bounding box center [74, 168] width 92 height 18
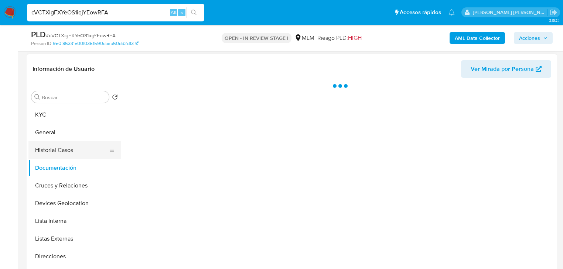
scroll to position [0, 0]
click at [53, 149] on button "Historial Casos" at bounding box center [71, 151] width 86 height 18
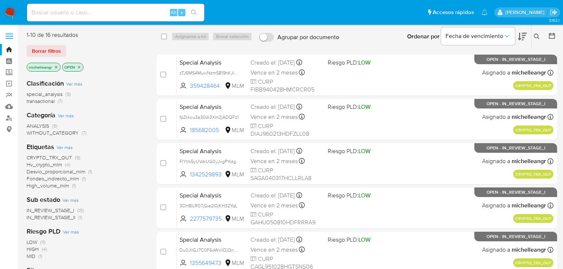
click at [55, 67] on icon "close-filter" at bounding box center [56, 67] width 4 height 4
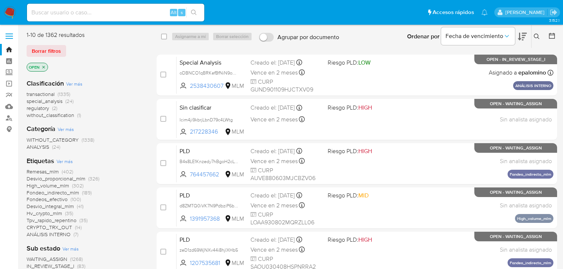
click at [540, 37] on button at bounding box center [538, 36] width 12 height 9
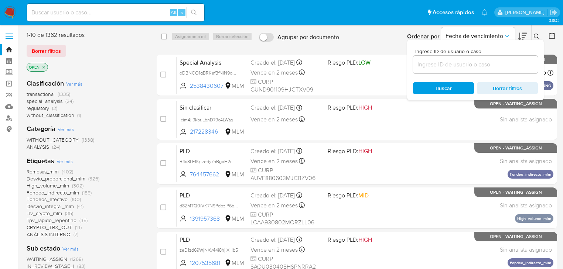
click at [433, 67] on input at bounding box center [475, 65] width 125 height 10
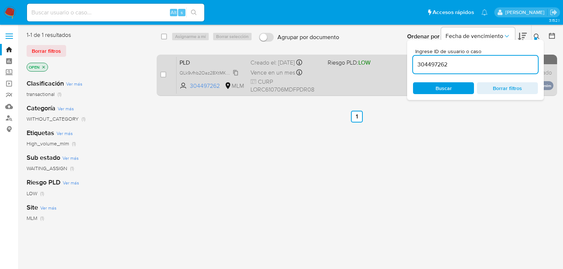
click at [238, 73] on span "QLk9vfhb2Oaz28XtMKBrgF4j" at bounding box center [210, 72] width 60 height 8
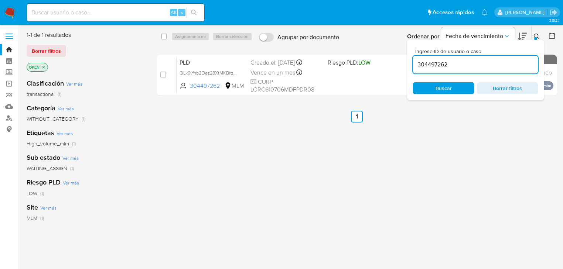
drag, startPoint x: 452, startPoint y: 65, endPoint x: 208, endPoint y: 47, distance: 245.3
click at [240, 52] on div "select-all-cases-checkbox Asignarme a mí Borrar selección Agrupar por documento…" at bounding box center [357, 65] width 401 height 68
paste input "425782919"
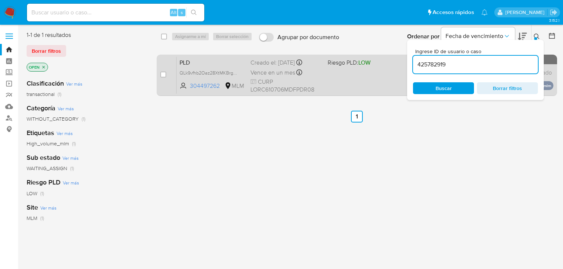
type input "425782919"
drag, startPoint x: 235, startPoint y: 72, endPoint x: 222, endPoint y: 73, distance: 13.0
click at [235, 72] on span "8lwWn9rsxeOUFlQrdTybjAf1" at bounding box center [208, 72] width 57 height 8
click at [163, 77] on input "checkbox" at bounding box center [163, 75] width 6 height 6
checkbox input "true"
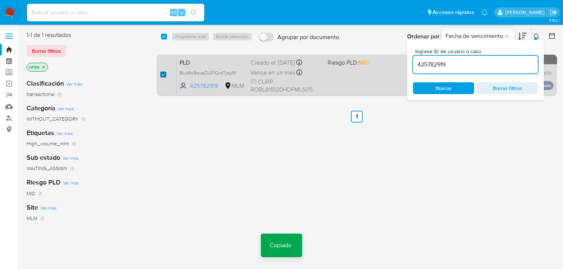
checkbox input "true"
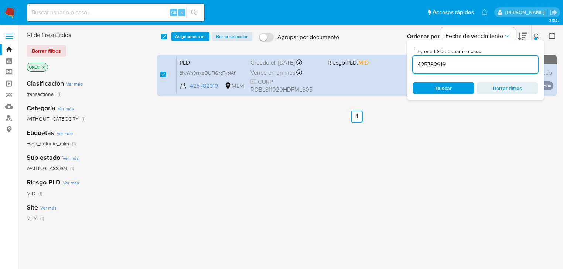
drag, startPoint x: 200, startPoint y: 37, endPoint x: 210, endPoint y: 44, distance: 12.5
click at [200, 37] on span "Asignarme a mí" at bounding box center [190, 36] width 31 height 7
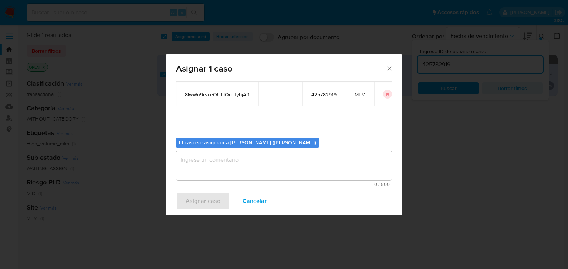
scroll to position [38, 0]
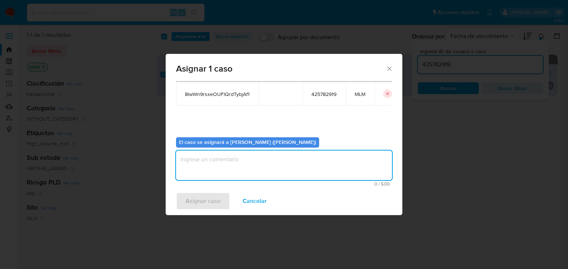
click at [222, 167] on textarea "assign-modal" at bounding box center [284, 166] width 216 height 30
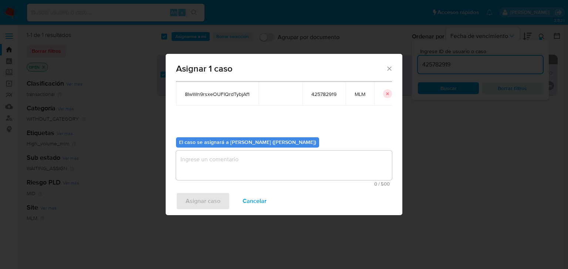
drag, startPoint x: 388, startPoint y: 67, endPoint x: 441, endPoint y: 67, distance: 53.2
click at [388, 67] on icon "Cerrar ventana" at bounding box center [388, 68] width 7 height 7
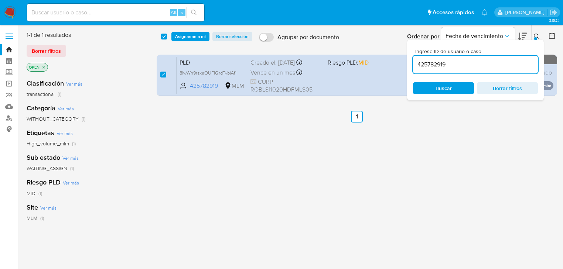
drag, startPoint x: 461, startPoint y: 64, endPoint x: 330, endPoint y: 54, distance: 131.6
click at [330, 54] on div "select-all-cases-checkbox Asignarme a mí Borrar selección Agrupar por documento…" at bounding box center [357, 65] width 401 height 68
paste input "304497262"
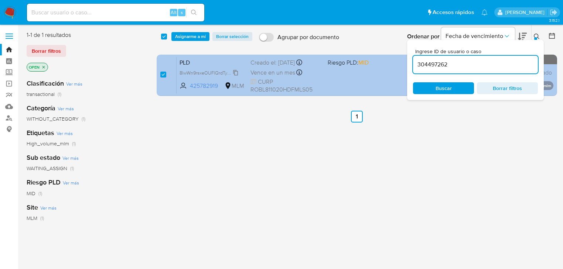
type input "304497262"
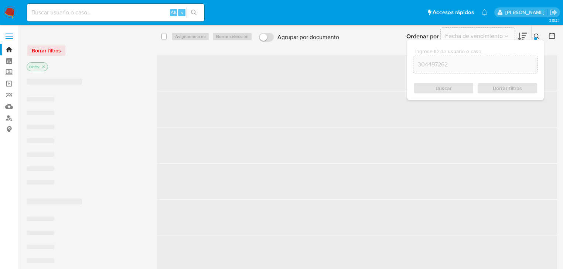
checkbox input "false"
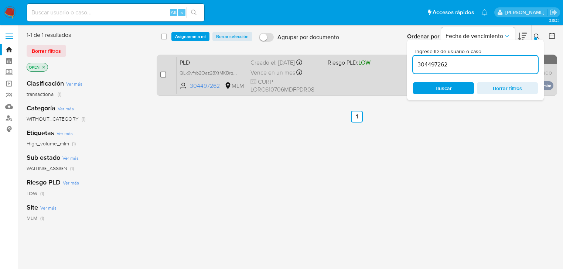
click at [164, 76] on input "checkbox" at bounding box center [163, 75] width 6 height 6
checkbox input "true"
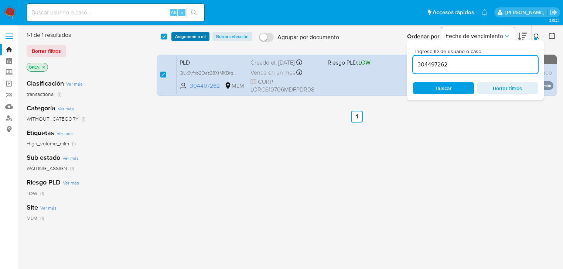
click at [184, 37] on span "Asignarme a mí" at bounding box center [190, 36] width 31 height 7
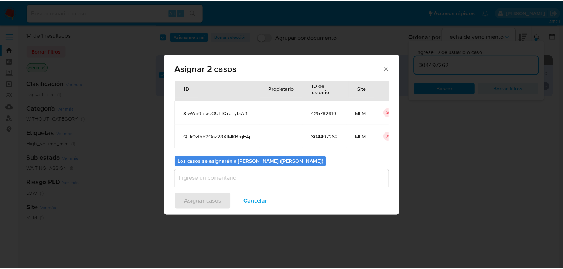
scroll to position [40, 0]
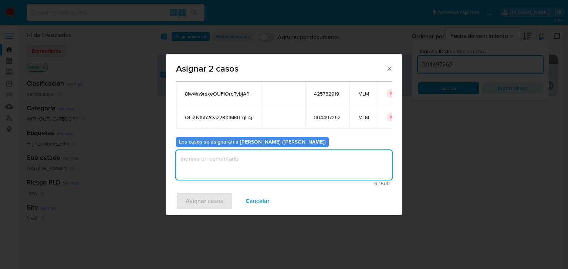
drag, startPoint x: 191, startPoint y: 160, endPoint x: 192, endPoint y: 156, distance: 5.0
click at [192, 156] on textarea "assign-modal" at bounding box center [284, 165] width 216 height 30
type textarea "mich"
click at [202, 200] on span "Asignar casos" at bounding box center [205, 201] width 38 height 16
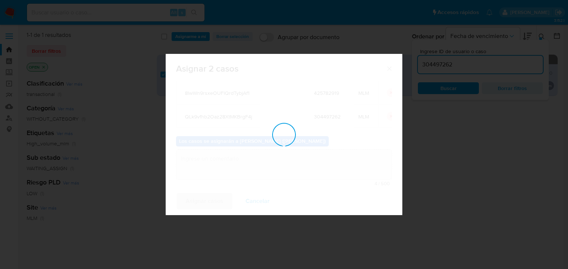
checkbox input "false"
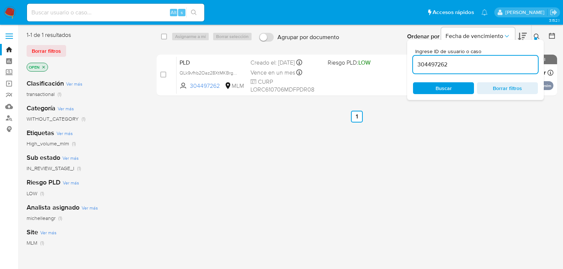
click at [80, 12] on input at bounding box center [115, 13] width 177 height 10
paste input "QLk9vfhb2Oaz28XtMKBrgF4j"
type input "QLk9vfhb2Oaz28XtMKBrgF4j"
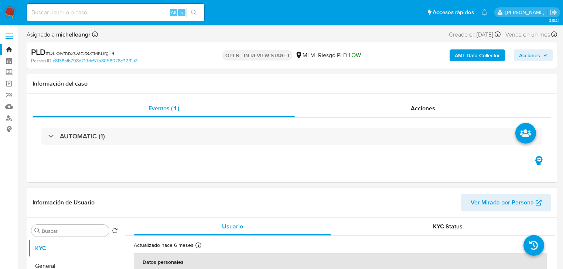
select select "10"
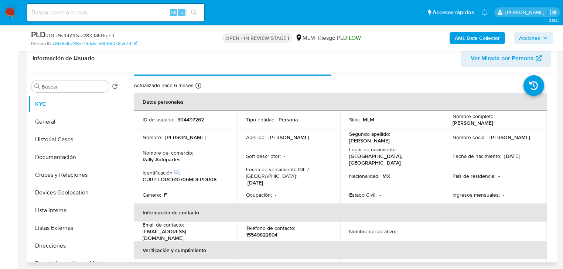
scroll to position [30, 0]
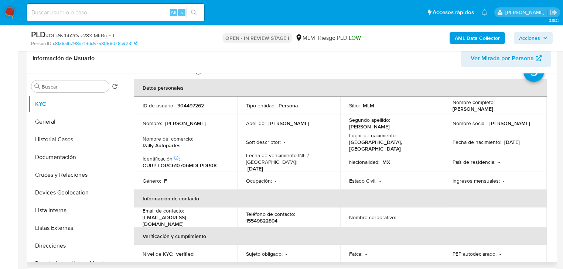
click at [498, 165] on td "País de residencia : -" at bounding box center [495, 162] width 103 height 20
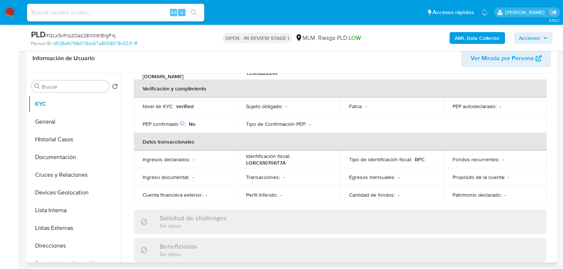
scroll to position [296, 0]
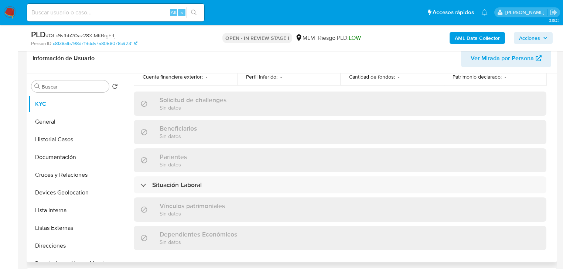
click at [519, 166] on div "Parientes Sin datos" at bounding box center [340, 161] width 413 height 24
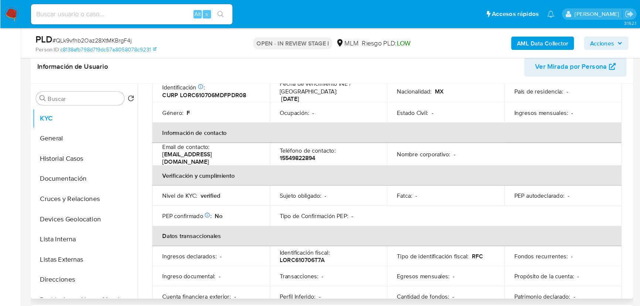
scroll to position [0, 0]
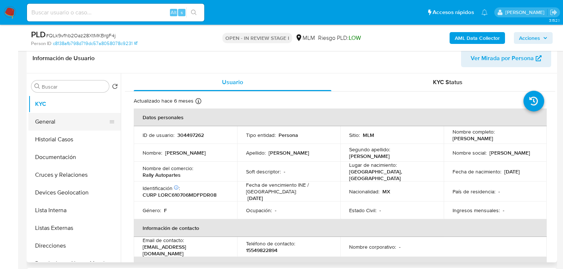
click at [71, 126] on button "General" at bounding box center [71, 122] width 86 height 18
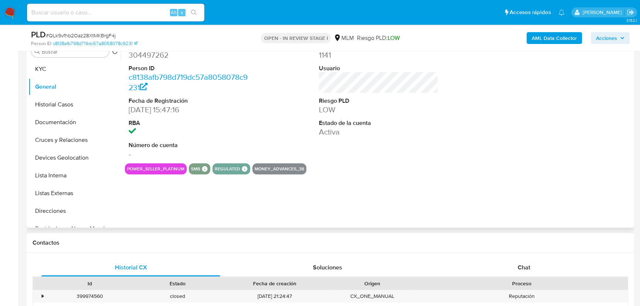
scroll to position [185, 0]
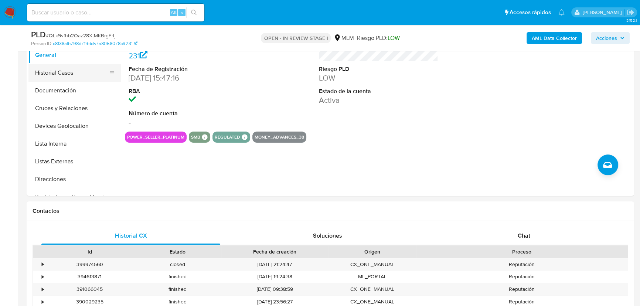
click at [80, 76] on button "Historial Casos" at bounding box center [71, 73] width 86 height 18
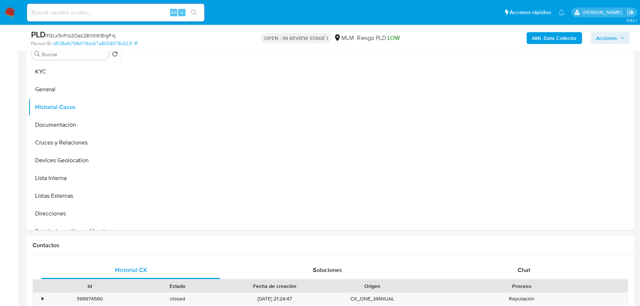
scroll to position [118, 0]
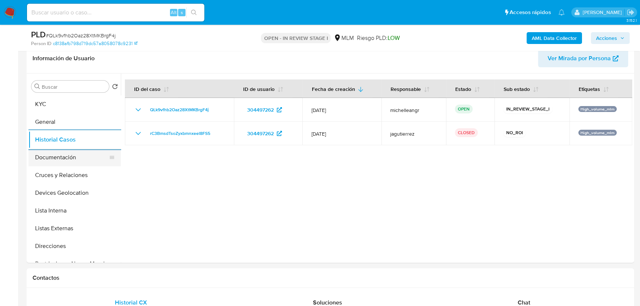
click at [53, 151] on button "Documentación" at bounding box center [71, 158] width 86 height 18
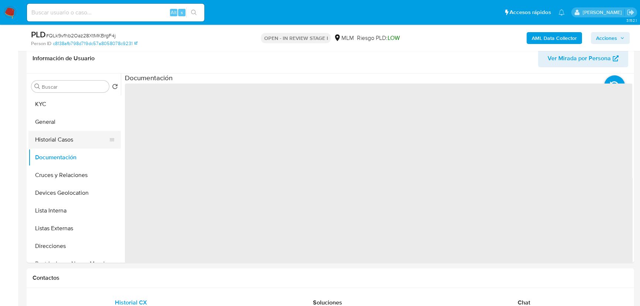
drag, startPoint x: 53, startPoint y: 155, endPoint x: 105, endPoint y: 136, distance: 55.9
click at [53, 154] on button "Documentación" at bounding box center [74, 158] width 92 height 18
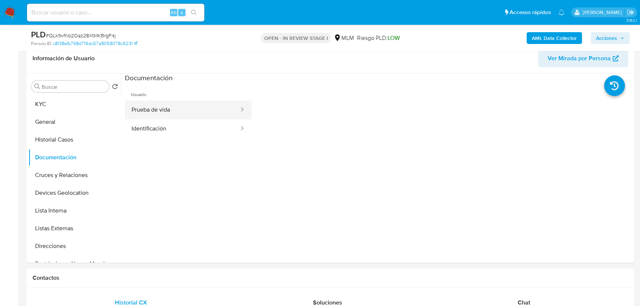
click at [181, 115] on button "Prueba de vida" at bounding box center [182, 110] width 115 height 19
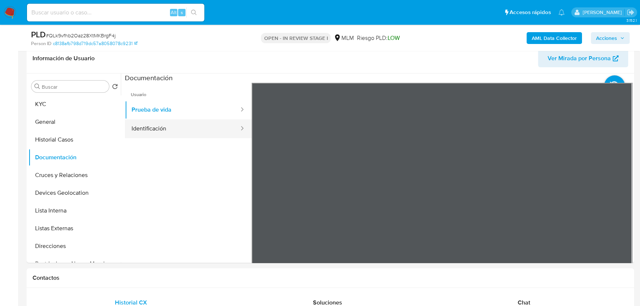
drag, startPoint x: 197, startPoint y: 126, endPoint x: 175, endPoint y: 129, distance: 22.8
click at [197, 125] on button "Identificación" at bounding box center [182, 128] width 115 height 19
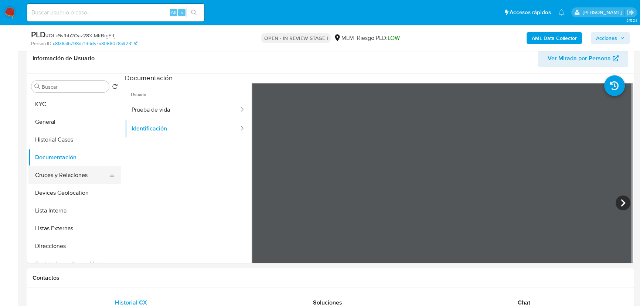
click at [77, 178] on button "Cruces y Relaciones" at bounding box center [71, 175] width 86 height 18
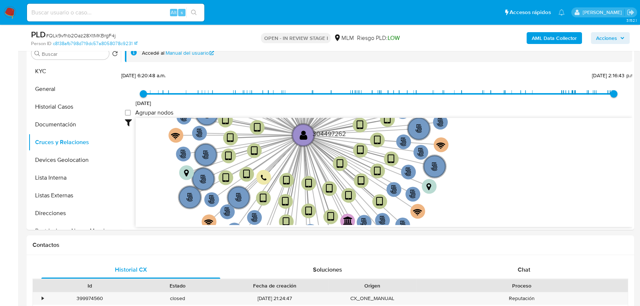
scroll to position [152, 0]
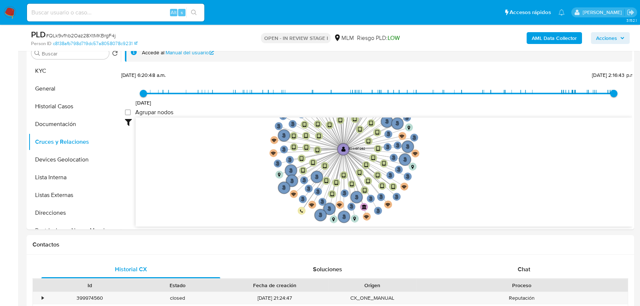
drag, startPoint x: 87, startPoint y: 166, endPoint x: 146, endPoint y: 162, distance: 59.6
click at [87, 164] on button "Devices Geolocation" at bounding box center [74, 160] width 92 height 18
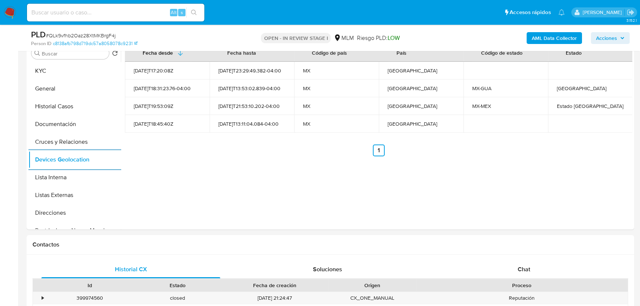
drag, startPoint x: 83, startPoint y: 198, endPoint x: 432, endPoint y: 199, distance: 349.3
click at [85, 196] on button "Listas Externas" at bounding box center [74, 195] width 92 height 18
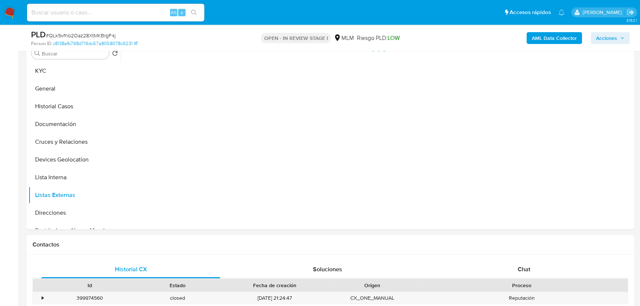
drag, startPoint x: 430, startPoint y: 196, endPoint x: 424, endPoint y: 194, distance: 6.5
click at [424, 194] on div at bounding box center [377, 134] width 512 height 189
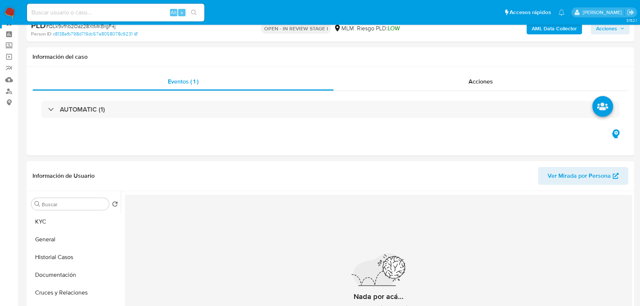
scroll to position [0, 0]
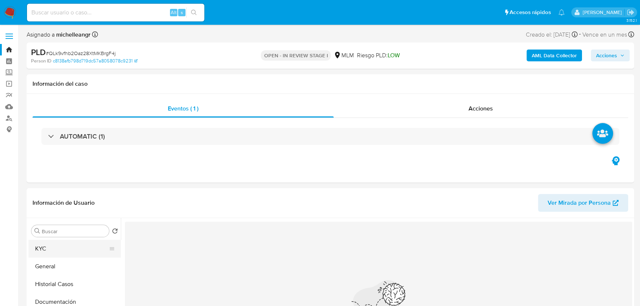
drag, startPoint x: 70, startPoint y: 247, endPoint x: 82, endPoint y: 246, distance: 12.2
click at [70, 245] on button "KYC" at bounding box center [71, 249] width 86 height 18
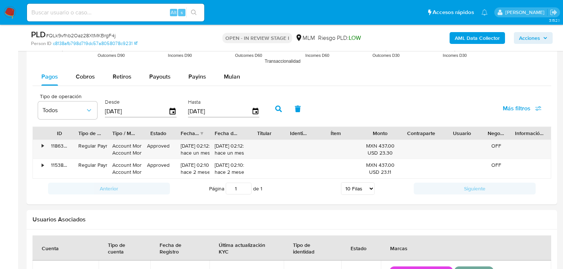
scroll to position [924, 0]
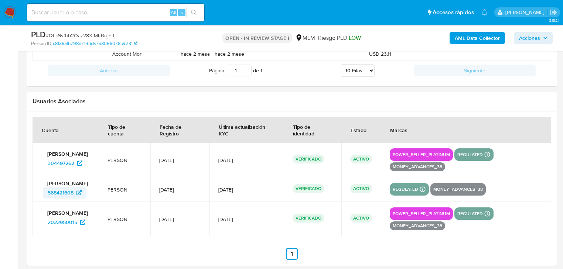
click at [55, 194] on span "568421608" at bounding box center [61, 193] width 26 height 12
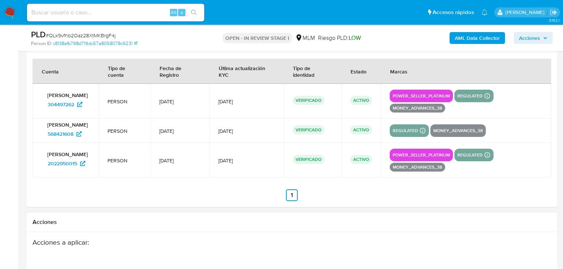
scroll to position [1043, 0]
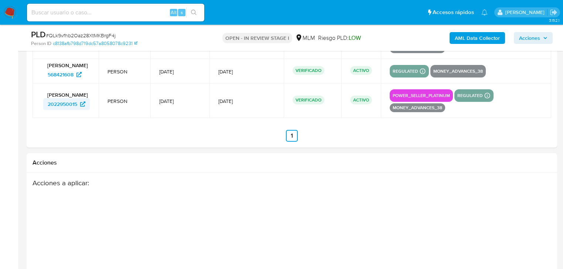
click at [66, 106] on span "2022950015" at bounding box center [63, 104] width 30 height 12
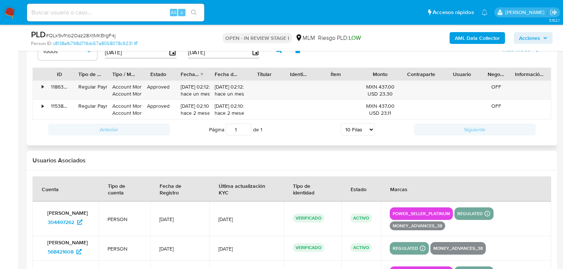
scroll to position [747, 0]
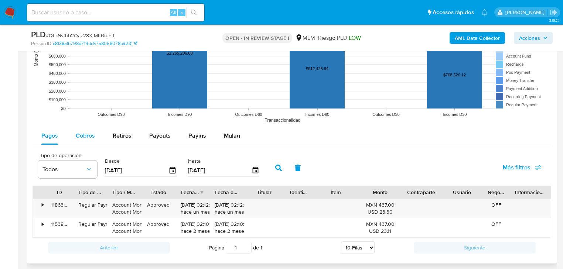
click at [80, 132] on span "Cobros" at bounding box center [85, 136] width 19 height 9
select select "10"
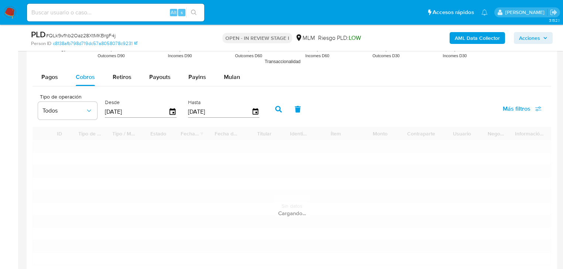
scroll to position [806, 0]
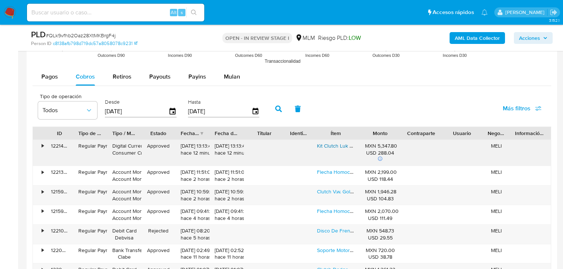
click at [331, 145] on link "Kit Clutch Luk Peugeot Manager L4 2.2l 120-150hp 6 Vel. 11-" at bounding box center [385, 145] width 136 height 7
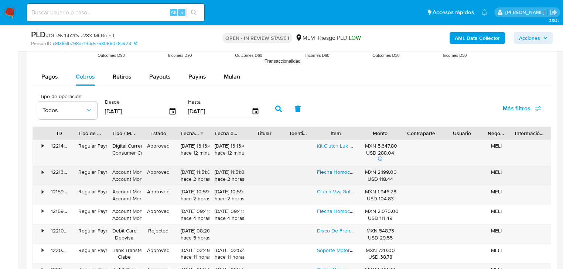
click at [336, 174] on div "Flecha Homocinetica Chevrolet Aveo 1.5l 2018 Izq Manual Race" at bounding box center [336, 175] width 48 height 19
click at [325, 173] on link "Flecha Homocinetica Chevrolet Aveo 1.5l 2018 Izq Manual Race" at bounding box center [389, 172] width 145 height 7
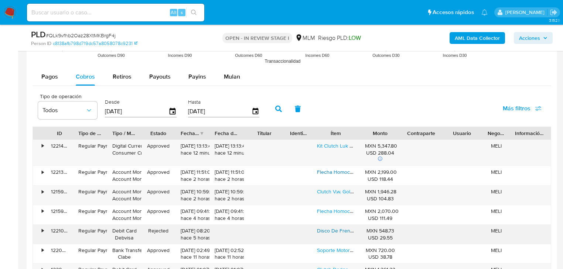
click at [324, 229] on link "Disco De Freno Delantero Chrysler Spirit 1990-1991" at bounding box center [380, 230] width 126 height 7
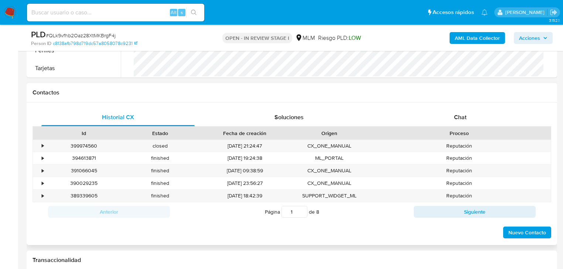
scroll to position [215, 0]
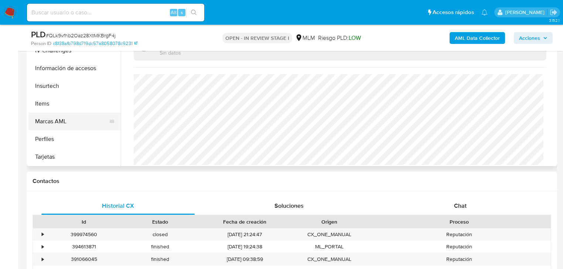
drag, startPoint x: 65, startPoint y: 128, endPoint x: 66, endPoint y: 116, distance: 11.8
click at [65, 128] on button "Marcas AML" at bounding box center [71, 122] width 86 height 18
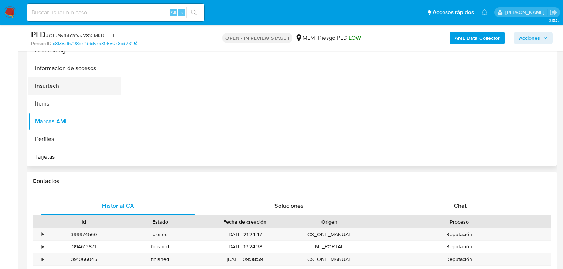
scroll to position [0, 0]
click at [66, 109] on ul "KYC General Historial Casos Documentación Cruces y Relaciones Devices Geolocati…" at bounding box center [74, 82] width 92 height 167
click at [65, 84] on button "Insurtech" at bounding box center [71, 86] width 86 height 18
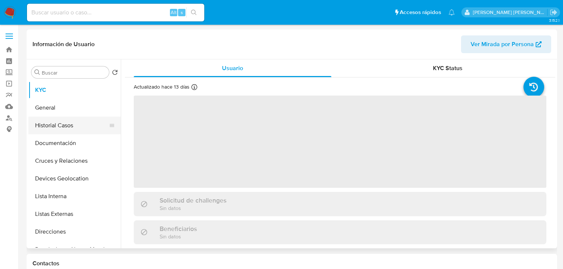
click at [74, 128] on button "Historial Casos" at bounding box center [71, 126] width 86 height 18
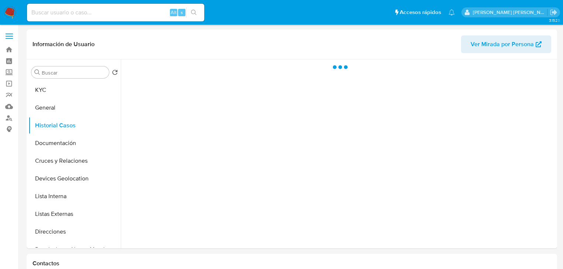
select select "10"
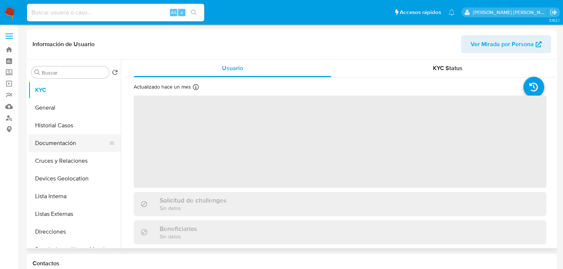
select select "10"
click at [71, 127] on button "Historial Casos" at bounding box center [71, 126] width 86 height 18
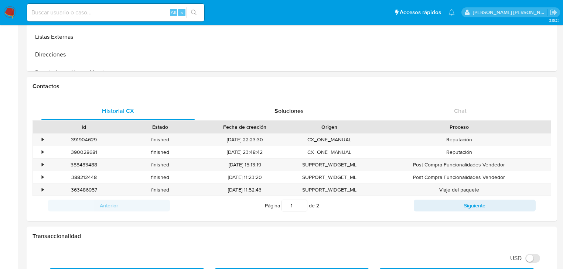
scroll to position [355, 0]
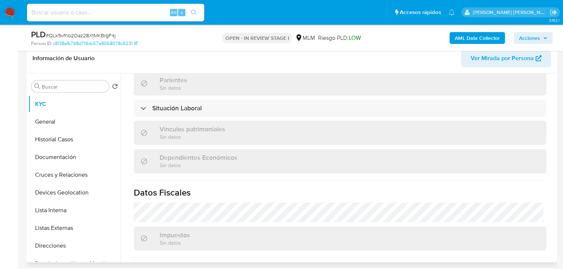
scroll to position [466, 0]
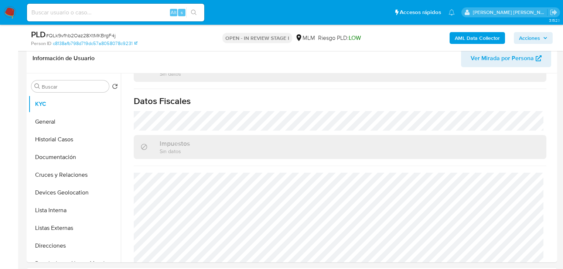
select select "10"
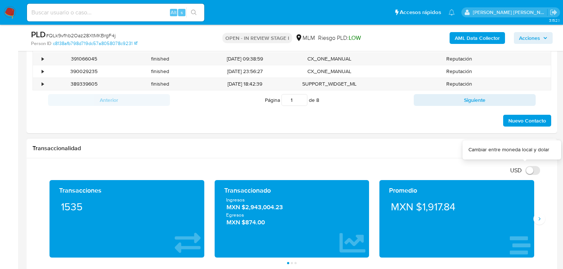
scroll to position [444, 0]
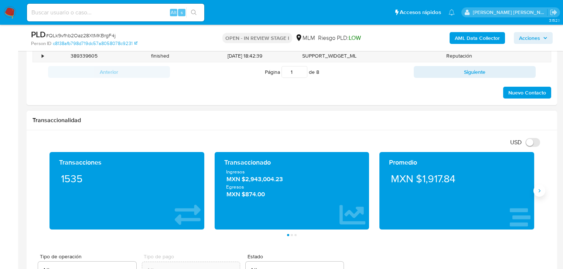
click at [536, 194] on button "Siguiente" at bounding box center [540, 191] width 12 height 12
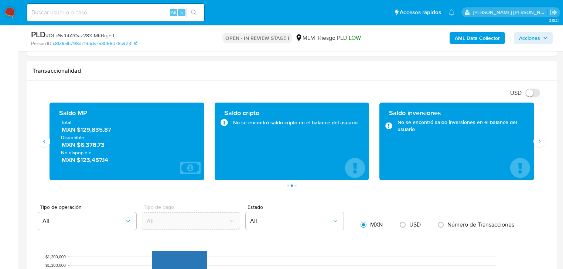
scroll to position [503, 0]
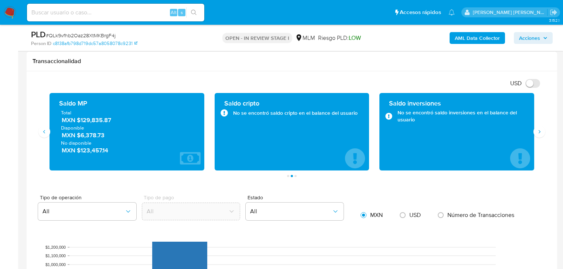
click at [64, 167] on div "Saldo MP Total MXN $129,835.87 Disponible MXN $6,378.73 No disponible MXN $123,…" at bounding box center [127, 132] width 155 height 78
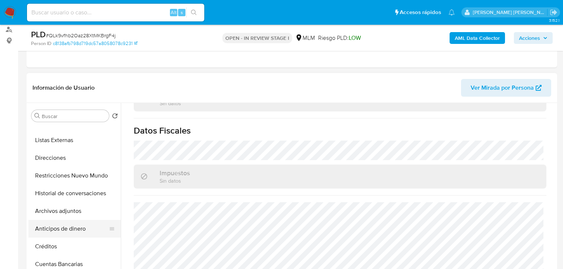
scroll to position [118, 0]
drag, startPoint x: 77, startPoint y: 211, endPoint x: 285, endPoint y: 209, distance: 207.7
click at [78, 210] on button "Archivos adjuntos" at bounding box center [74, 211] width 92 height 18
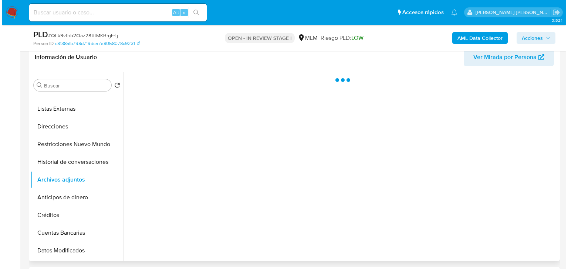
scroll to position [148, 0]
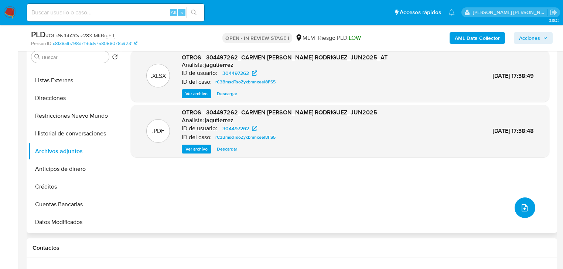
click at [525, 206] on icon "upload-file" at bounding box center [524, 208] width 9 height 9
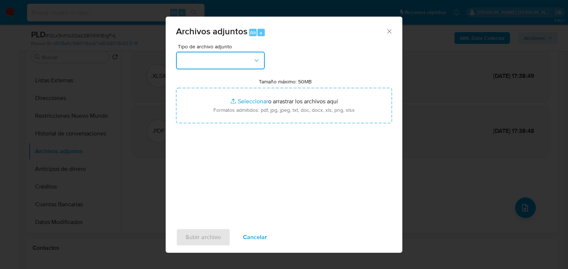
click at [213, 62] on button "button" at bounding box center [220, 61] width 89 height 18
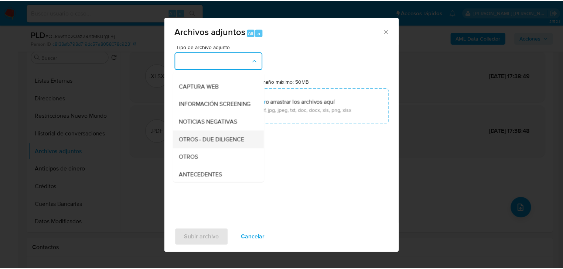
scroll to position [80, 0]
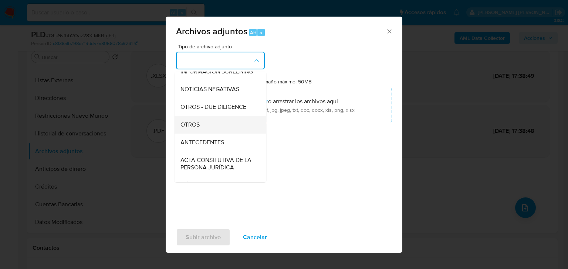
click at [200, 134] on div "OTROS" at bounding box center [217, 125] width 75 height 18
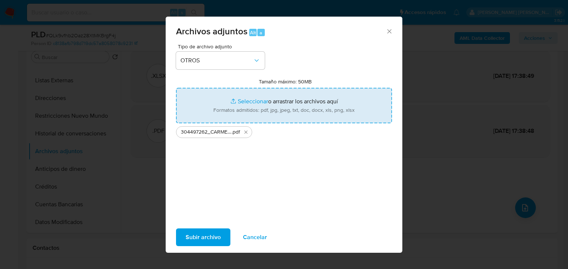
type input "C:\fakepath\304497262_CARMEN MARICELA LOPEZ RODRIGUEZ_JUL25.xlsx"
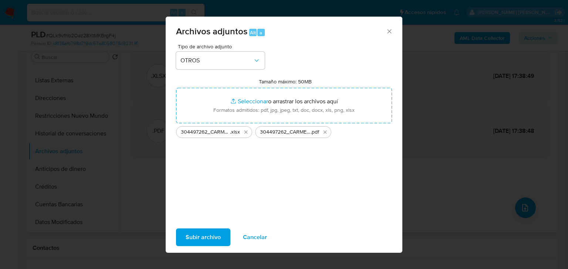
drag, startPoint x: 286, startPoint y: 123, endPoint x: 195, endPoint y: 232, distance: 142.3
click at [195, 232] on span "Subir archivo" at bounding box center [203, 238] width 35 height 16
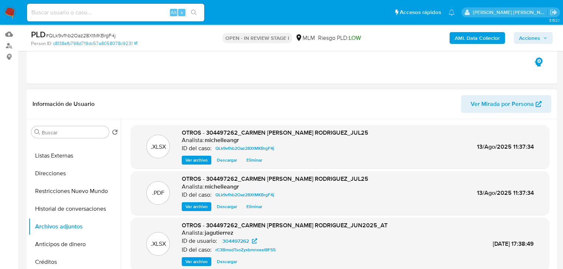
scroll to position [30, 0]
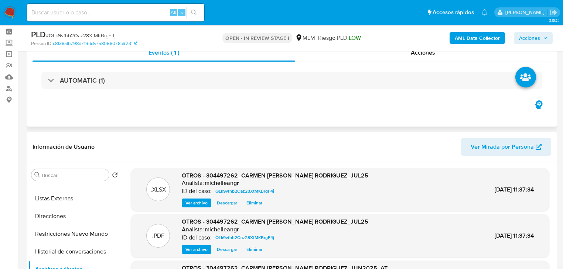
drag, startPoint x: 428, startPoint y: 59, endPoint x: 441, endPoint y: 63, distance: 13.6
click div "Acciones"
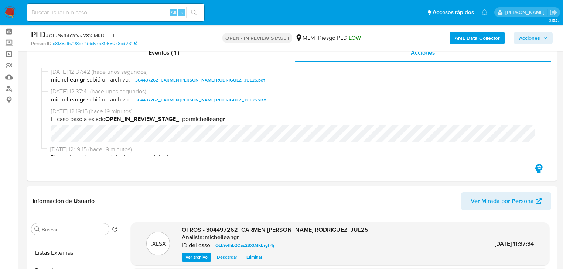
click span "Acciones"
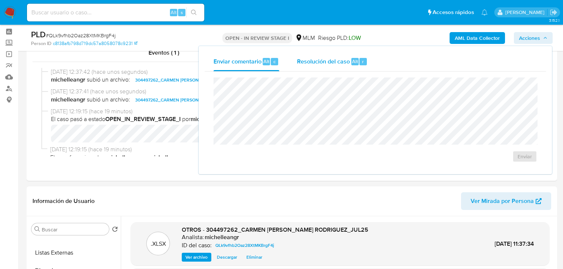
click span "Resolución del caso"
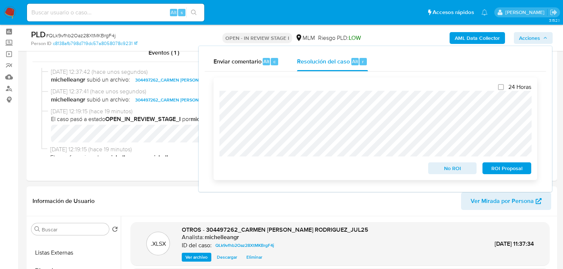
click span "No ROI"
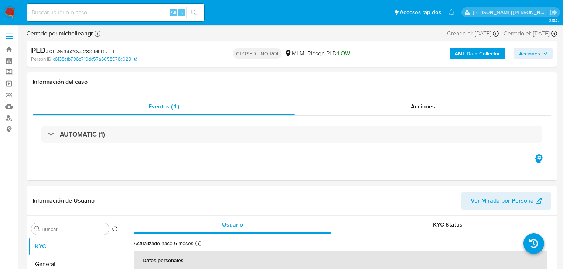
select select "10"
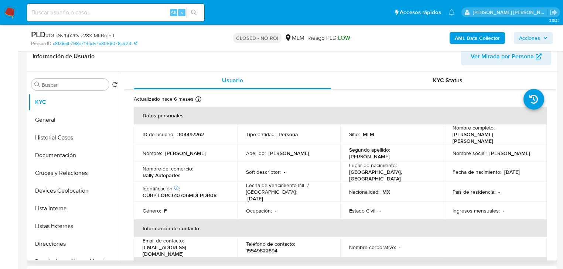
drag, startPoint x: 77, startPoint y: 143, endPoint x: 123, endPoint y: 148, distance: 47.2
click at [78, 141] on button "Historial Casos" at bounding box center [74, 138] width 92 height 18
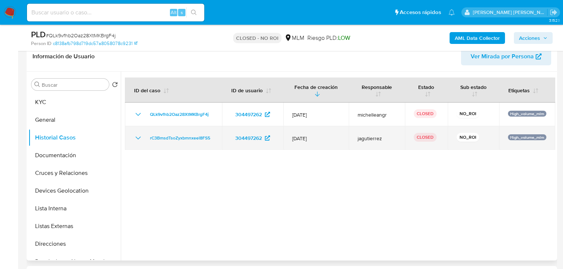
click at [135, 137] on icon "Mostrar/Ocultar" at bounding box center [138, 138] width 9 height 9
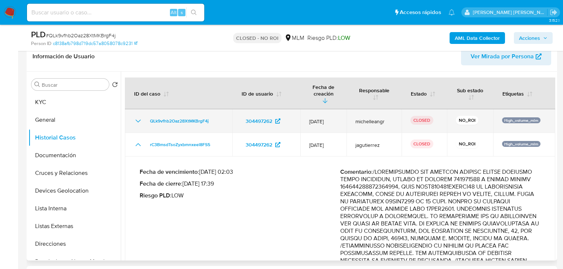
click at [138, 117] on icon "Mostrar/Ocultar" at bounding box center [138, 121] width 9 height 9
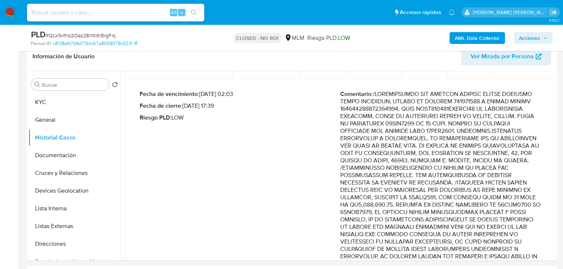
scroll to position [371, 0]
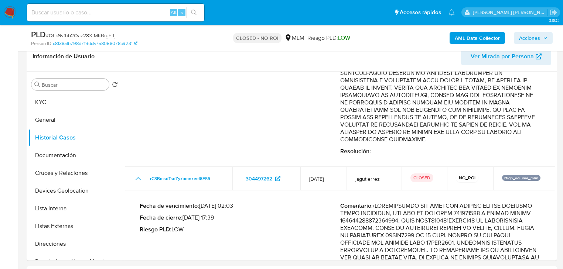
click at [68, 18] on div "Alt s" at bounding box center [115, 13] width 177 height 18
click at [69, 16] on input at bounding box center [115, 13] width 177 height 10
paste input "425782919"
drag, startPoint x: 93, startPoint y: 14, endPoint x: 0, endPoint y: 0, distance: 93.9
click at [0, 4] on nav "Pausado Ver notificaciones 425782919 Alt s Accesos rápidos Presiona las siguien…" at bounding box center [281, 12] width 563 height 25
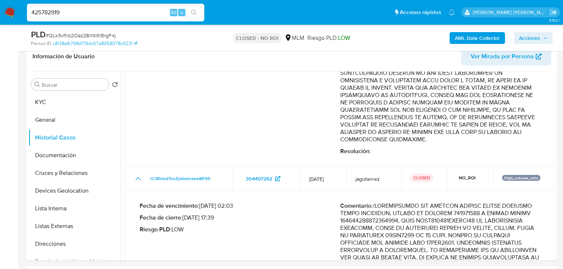
paste input "8lwWn9rsxeOUFlQrdTybjAf1"
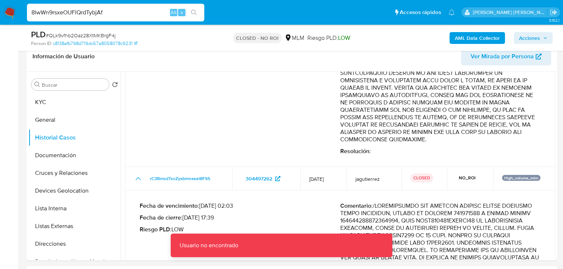
drag, startPoint x: 120, startPoint y: 13, endPoint x: 1, endPoint y: 1, distance: 118.9
click at [0, 3] on nav "Pausado Ver notificaciones 8lwWn9rsxeOUFlQrdTybjAf Alt s Accesos rápidos Presio…" at bounding box center [281, 12] width 563 height 25
paste input "1"
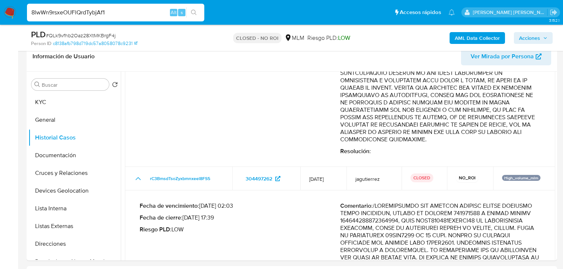
type input "8lwWn9rsxeOUFlQrdTybjAf1"
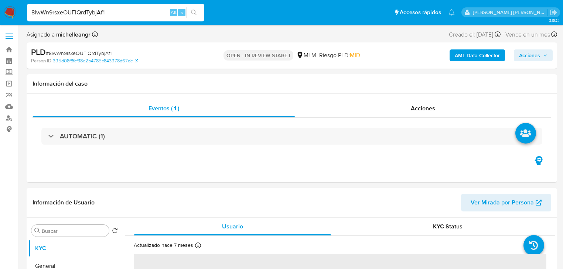
select select "10"
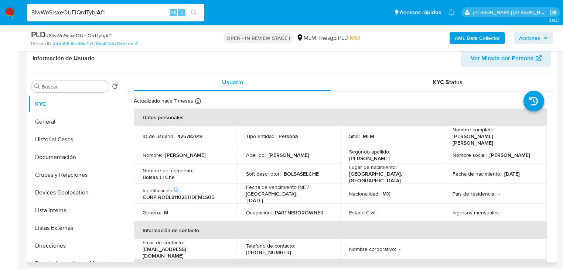
scroll to position [118, 0]
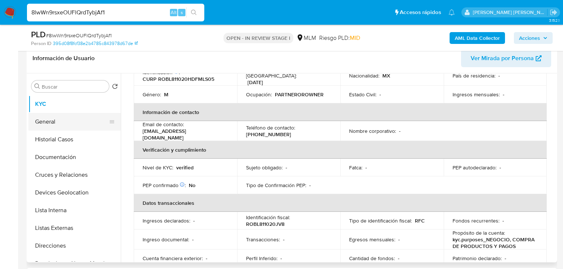
click at [79, 125] on button "General" at bounding box center [71, 122] width 86 height 18
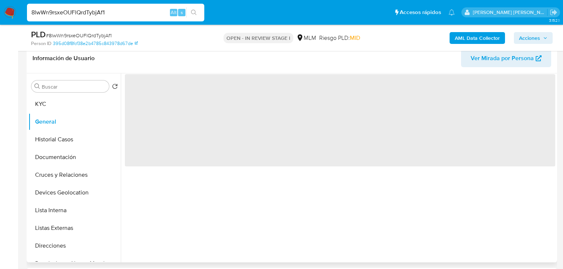
scroll to position [0, 0]
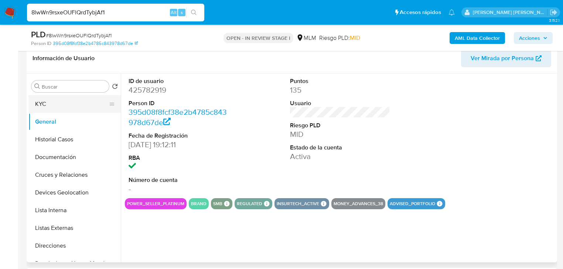
click at [48, 103] on button "KYC" at bounding box center [71, 104] width 86 height 18
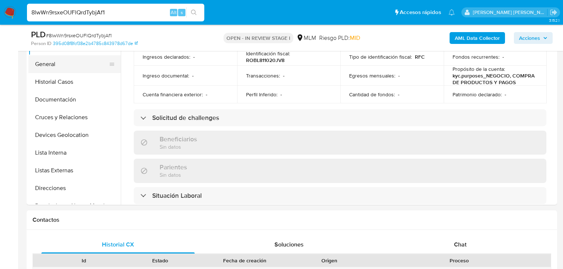
scroll to position [118, 0]
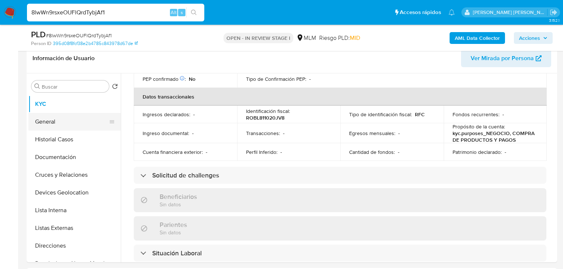
drag, startPoint x: 50, startPoint y: 124, endPoint x: 68, endPoint y: 129, distance: 18.7
click at [50, 124] on button "General" at bounding box center [71, 122] width 86 height 18
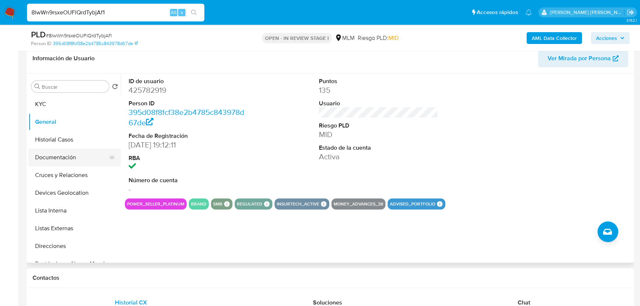
drag, startPoint x: 57, startPoint y: 122, endPoint x: 65, endPoint y: 148, distance: 27.1
click at [57, 122] on button "General" at bounding box center [74, 122] width 92 height 18
click at [63, 145] on button "Historial Casos" at bounding box center [71, 140] width 86 height 18
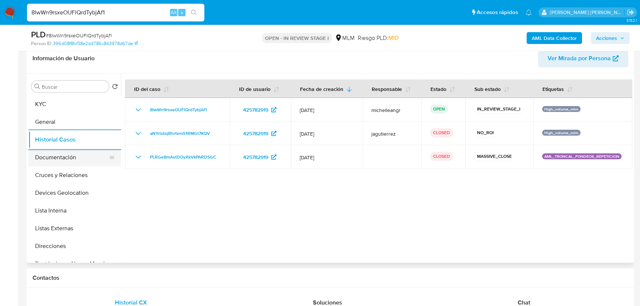
click at [101, 157] on button "Documentación" at bounding box center [71, 158] width 86 height 18
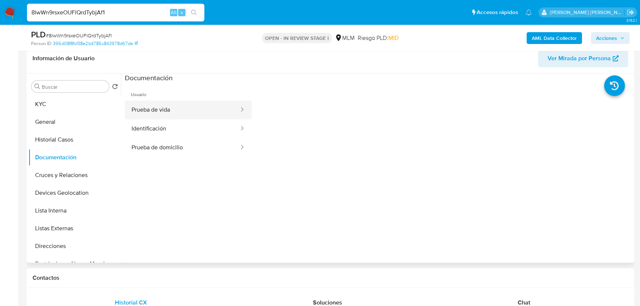
drag, startPoint x: 191, startPoint y: 141, endPoint x: 192, endPoint y: 110, distance: 31.1
click at [191, 140] on button "Prueba de domicilio" at bounding box center [182, 147] width 115 height 19
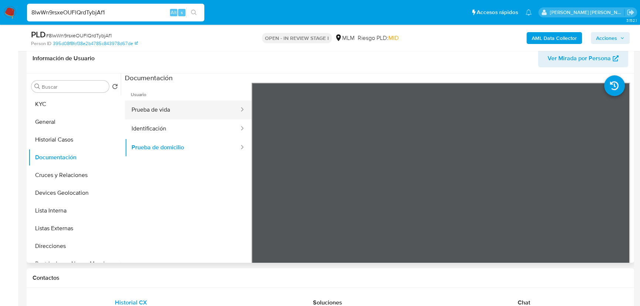
drag, startPoint x: 191, startPoint y: 109, endPoint x: 206, endPoint y: 107, distance: 15.2
click at [193, 107] on button "Prueba de vida" at bounding box center [182, 110] width 115 height 19
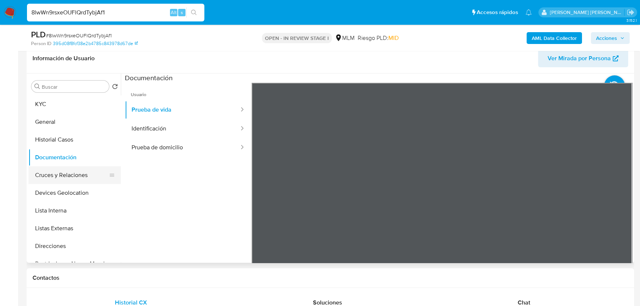
click at [70, 174] on button "Cruces y Relaciones" at bounding box center [71, 175] width 86 height 18
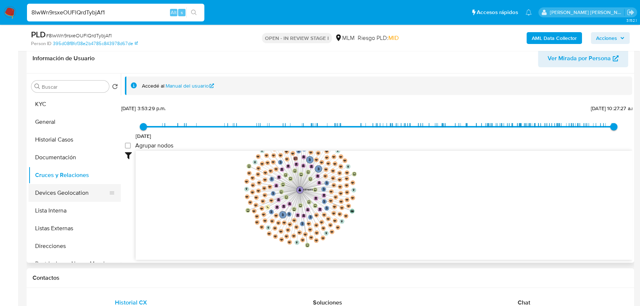
click at [79, 194] on button "Devices Geolocation" at bounding box center [71, 193] width 86 height 18
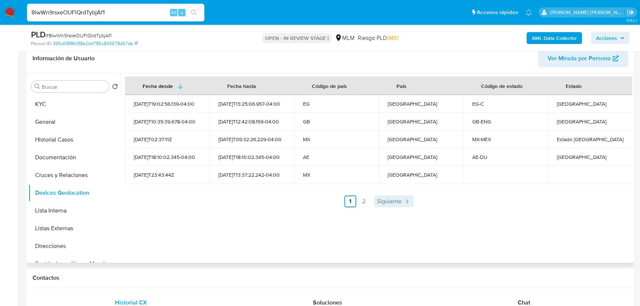
click at [387, 201] on span "Siguiente" at bounding box center [389, 201] width 25 height 6
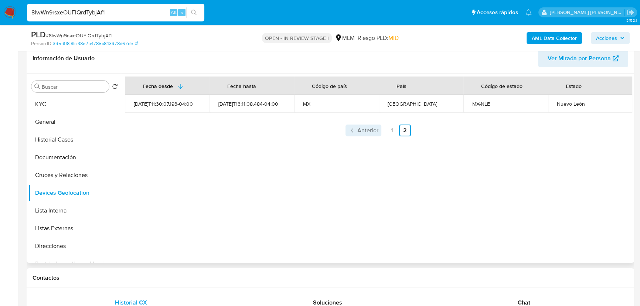
click at [362, 132] on span "Anterior" at bounding box center [367, 131] width 21 height 6
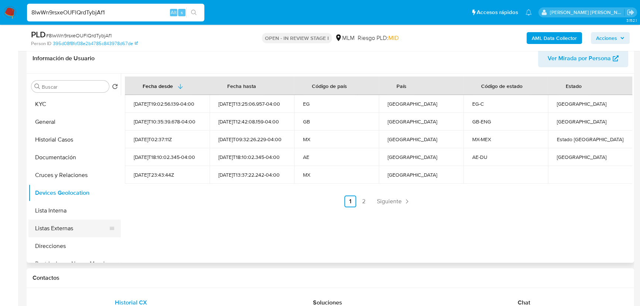
click at [68, 227] on button "Listas Externas" at bounding box center [71, 229] width 86 height 18
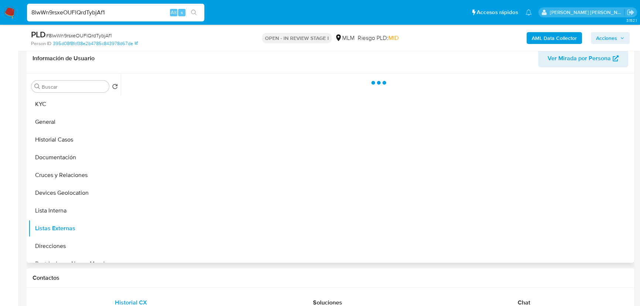
click at [245, 211] on div at bounding box center [377, 168] width 512 height 189
click at [244, 211] on div at bounding box center [377, 168] width 512 height 189
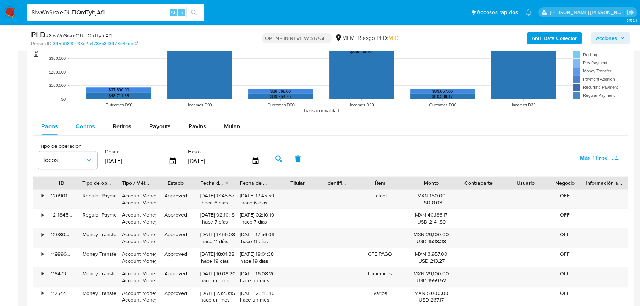
drag, startPoint x: 82, startPoint y: 130, endPoint x: 85, endPoint y: 126, distance: 5.3
click at [84, 127] on div "Cobros" at bounding box center [85, 127] width 19 height 18
select select "10"
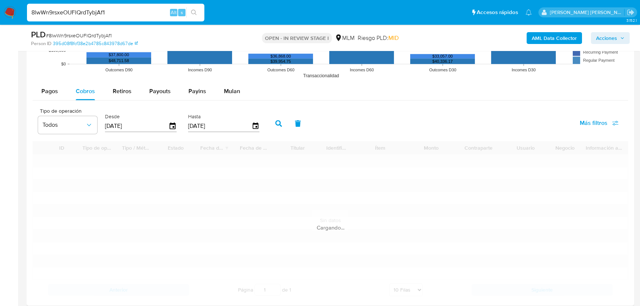
scroll to position [824, 0]
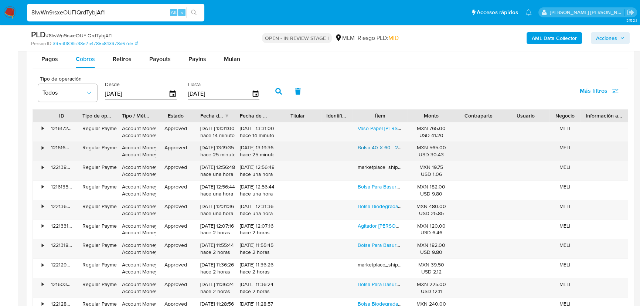
click at [380, 148] on link "Bolsa 40 X 60 - 2 Rollos Biodegradable" at bounding box center [403, 147] width 91 height 7
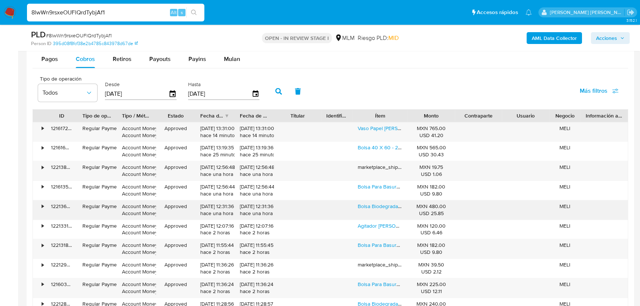
click at [378, 202] on div "Bolsa Biodegradable 20 X 30 - 4 Rollos Mapposa" at bounding box center [380, 209] width 55 height 19
click at [379, 204] on link "Bolsa Biodegradable 20 X 30 - 4 Rollos Mapposa" at bounding box center [414, 206] width 113 height 7
click at [382, 245] on link "Bolsa Para Basura 60x90 - 4 Rollos Negro" at bounding box center [406, 244] width 97 height 7
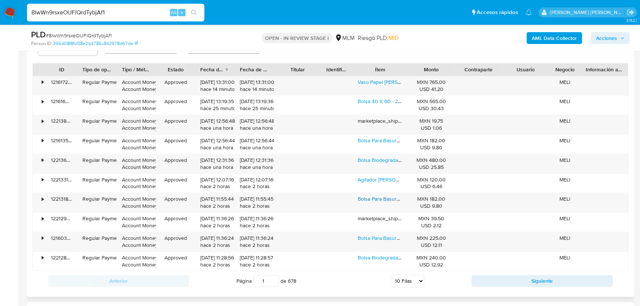
scroll to position [924, 0]
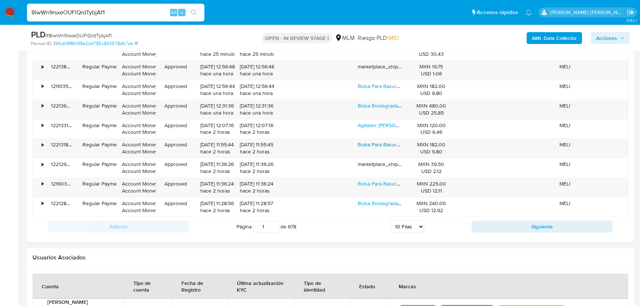
click at [484, 225] on button "Siguiente" at bounding box center [542, 227] width 141 height 12
type input "2"
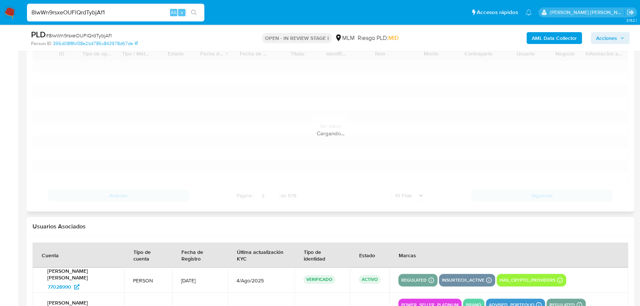
scroll to position [857, 0]
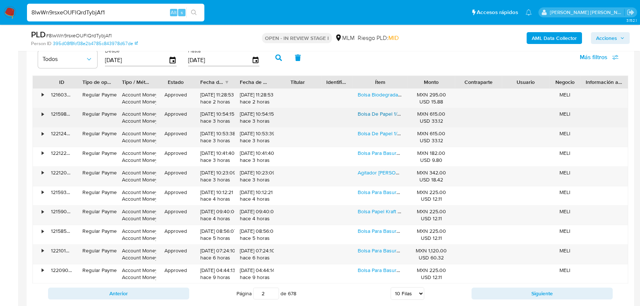
click at [380, 116] on link "Bolsa De Papel 1/6 (100 Pzs) Para Super O Comida Para Llevar" at bounding box center [429, 113] width 142 height 7
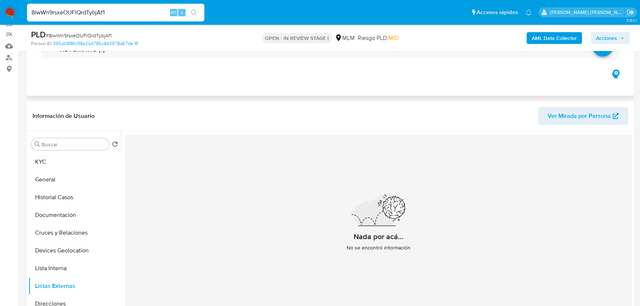
scroll to position [0, 0]
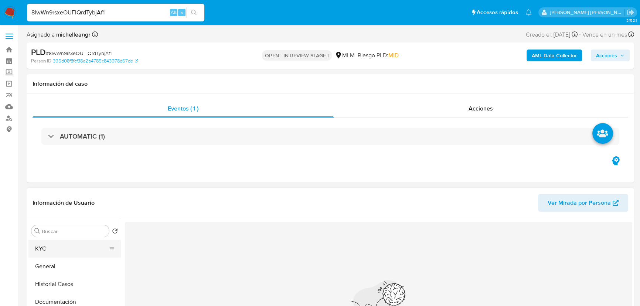
click at [67, 253] on button "KYC" at bounding box center [71, 249] width 86 height 18
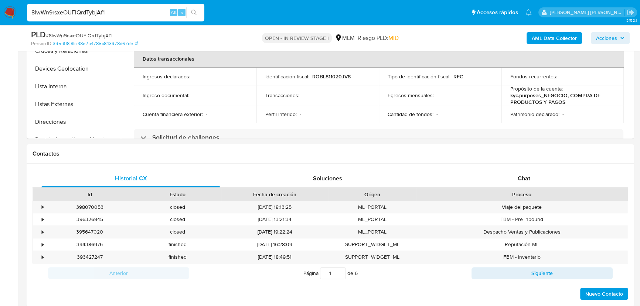
scroll to position [269, 0]
